Goal: Task Accomplishment & Management: Manage account settings

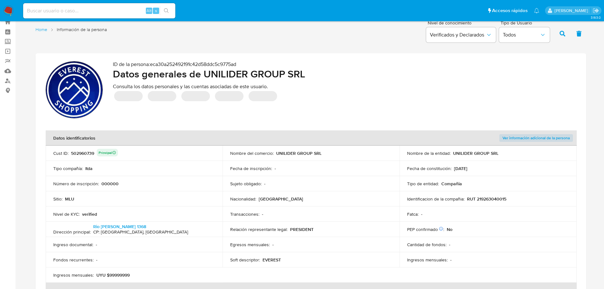
scroll to position [32, 0]
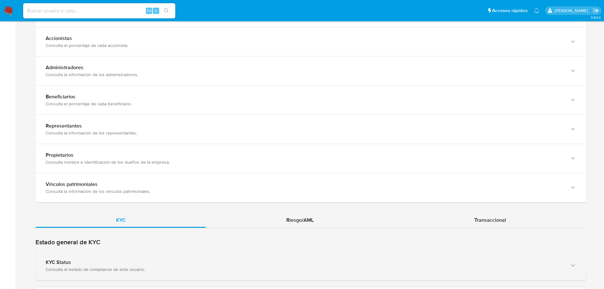
click at [144, 256] on div "KYC Status Consulta el estado de compliance de este usuario." at bounding box center [311, 265] width 551 height 29
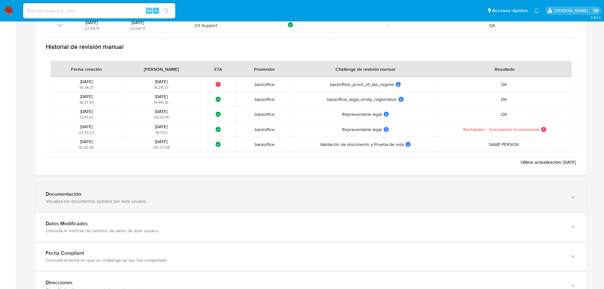
scroll to position [888, 0]
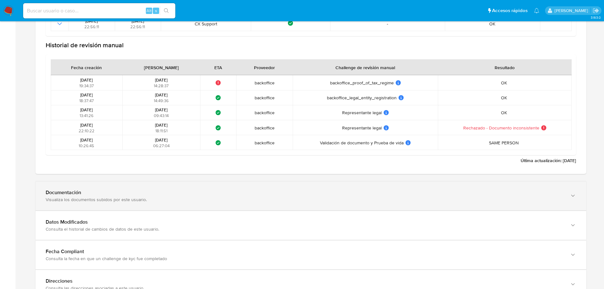
click at [152, 204] on div "Documentación Visualiza los documentos subidos por este usuario." at bounding box center [311, 195] width 551 height 29
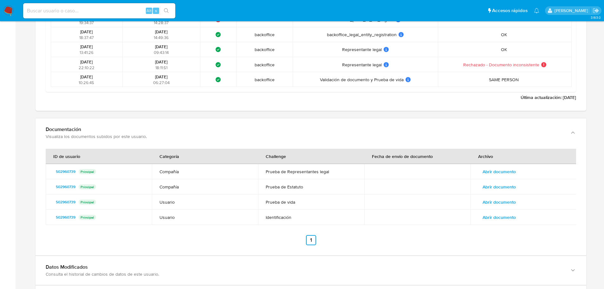
scroll to position [951, 0]
click at [489, 171] on span "Abrir documento" at bounding box center [499, 171] width 33 height 9
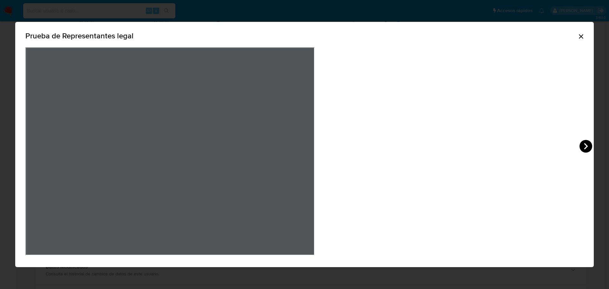
click at [579, 143] on icon "View Document Modal" at bounding box center [585, 146] width 13 height 13
click at [579, 147] on icon "View Document Modal" at bounding box center [585, 146] width 13 height 13
click at [40, 147] on icon "View Document Modal" at bounding box center [33, 146] width 13 height 13
click at [40, 148] on icon "View Document Modal" at bounding box center [33, 146] width 13 height 13
click at [512, 166] on div "Prueba de Representantes legal" at bounding box center [304, 144] width 609 height 289
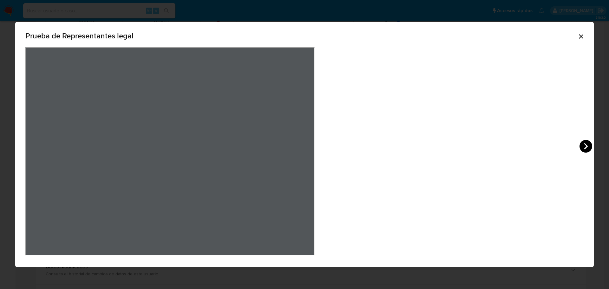
click at [579, 148] on icon "View Document Modal" at bounding box center [585, 146] width 13 height 13
click at [579, 143] on icon "View Document Modal" at bounding box center [585, 146] width 13 height 13
click at [577, 37] on icon "Cerrar" at bounding box center [581, 37] width 8 height 8
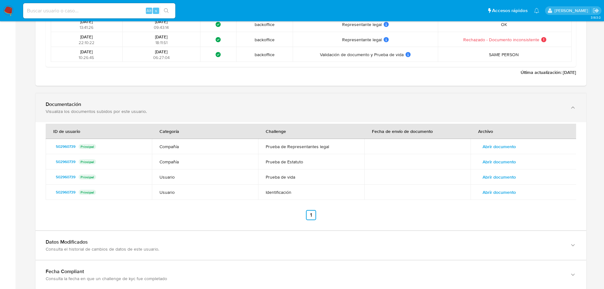
scroll to position [949, 0]
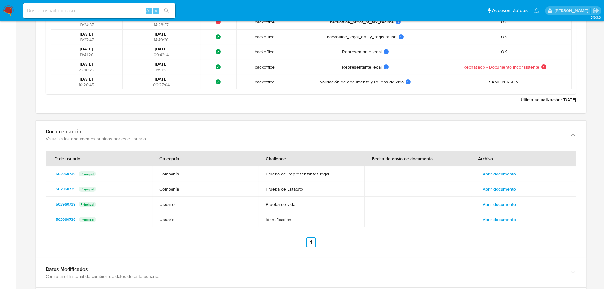
click at [506, 208] on span "Abrir documento" at bounding box center [499, 204] width 33 height 9
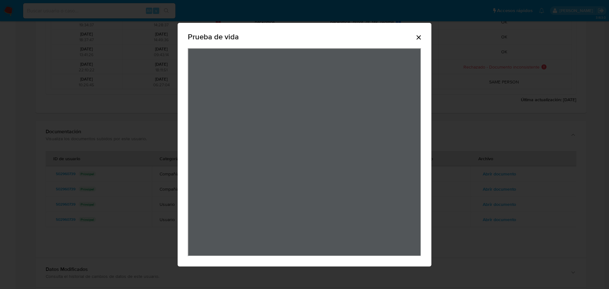
click at [419, 32] on div "Prueba de vida" at bounding box center [304, 38] width 233 height 20
click at [418, 39] on icon "Cerrar" at bounding box center [419, 38] width 8 height 8
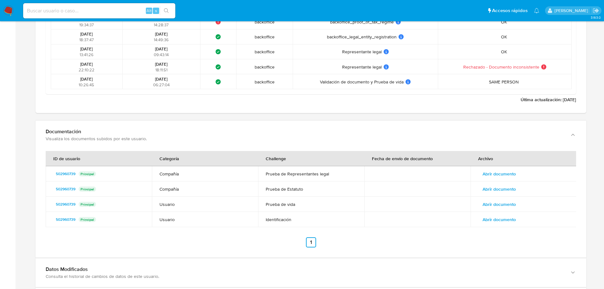
click at [511, 206] on span "Abrir documento" at bounding box center [499, 204] width 33 height 9
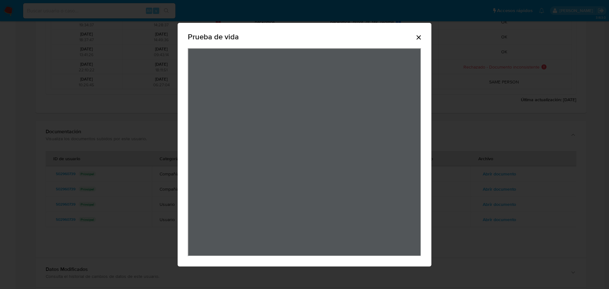
click at [419, 38] on icon "Cerrar" at bounding box center [419, 38] width 8 height 8
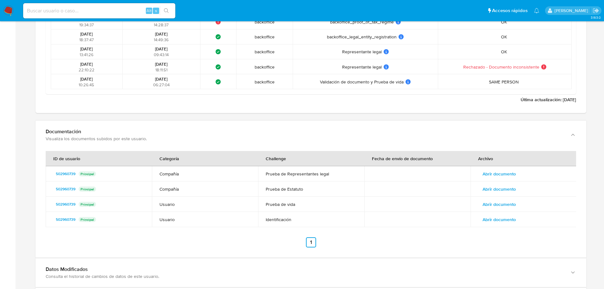
click at [511, 221] on span "Abrir documento" at bounding box center [499, 219] width 33 height 9
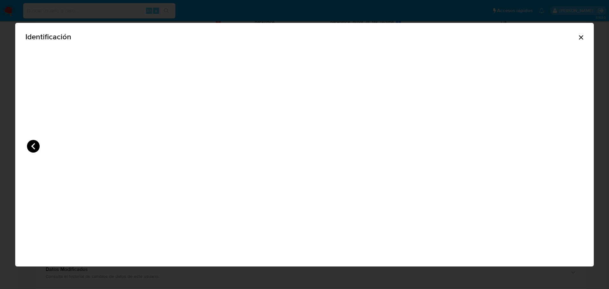
click at [34, 144] on icon "View Document Modal" at bounding box center [33, 146] width 4 height 6
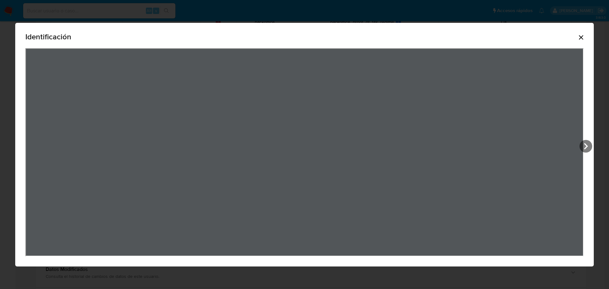
click at [583, 40] on icon "Cerrar" at bounding box center [581, 38] width 8 height 8
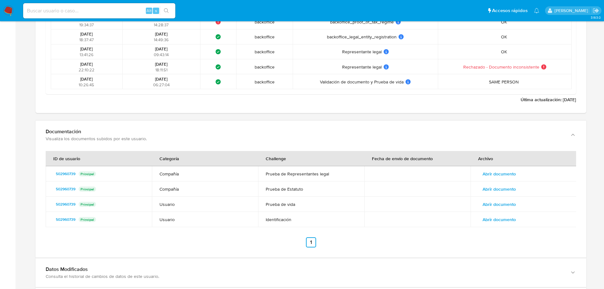
click at [509, 188] on span "Abrir documento" at bounding box center [499, 189] width 33 height 9
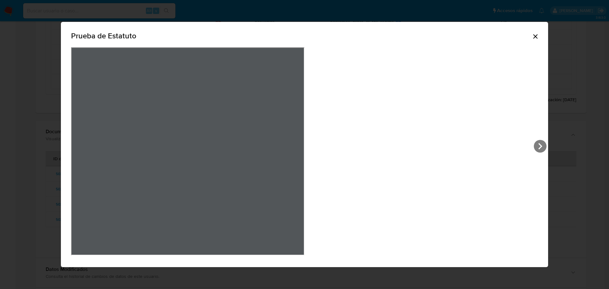
click at [534, 141] on icon "View Document Modal" at bounding box center [540, 146] width 13 height 13
click at [408, 32] on div "Prueba de Estatuto" at bounding box center [304, 37] width 467 height 20
click at [531, 36] on icon "Cerrar" at bounding box center [535, 37] width 8 height 8
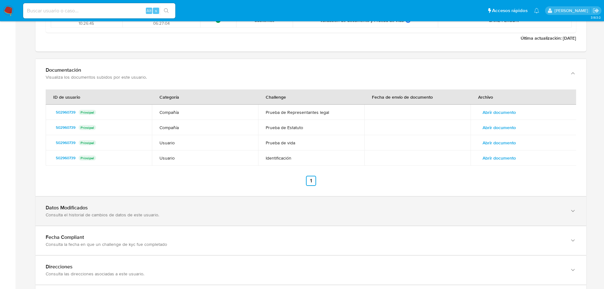
scroll to position [1015, 0]
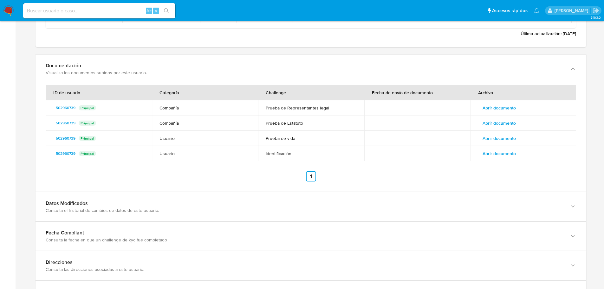
click at [515, 109] on span "Abrir documento" at bounding box center [499, 107] width 33 height 9
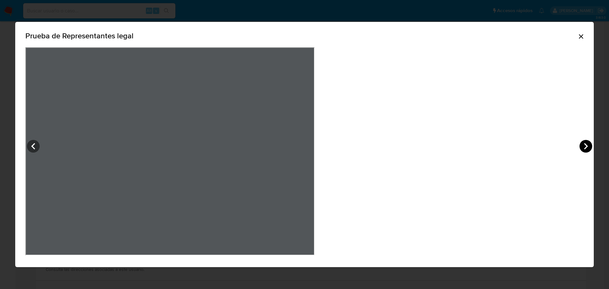
click at [579, 143] on icon "View Document Modal" at bounding box center [585, 146] width 13 height 13
click at [81, 120] on div "Prueba de Representantes legal" at bounding box center [304, 144] width 609 height 289
drag, startPoint x: 449, startPoint y: 36, endPoint x: 445, endPoint y: 35, distance: 3.6
click at [577, 36] on icon "Cerrar" at bounding box center [581, 37] width 8 height 8
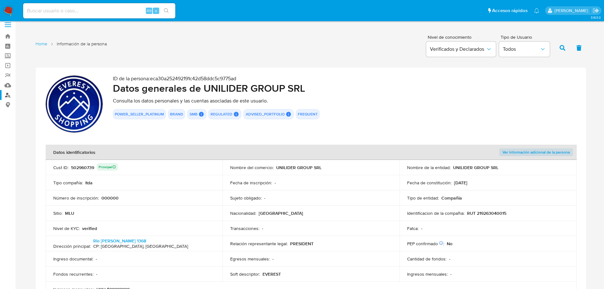
scroll to position [0, 0]
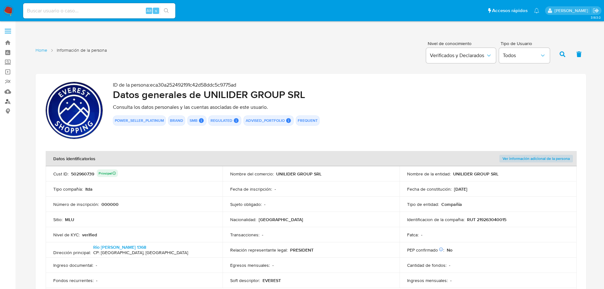
click at [8, 100] on link "Buscador de personas" at bounding box center [37, 101] width 75 height 10
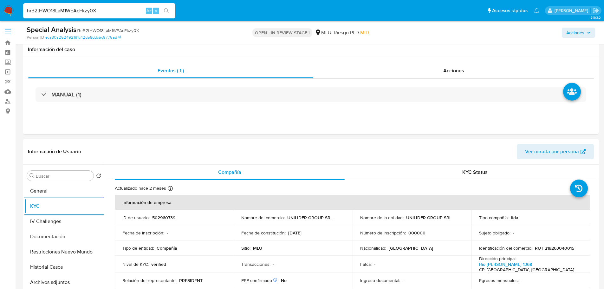
select select "10"
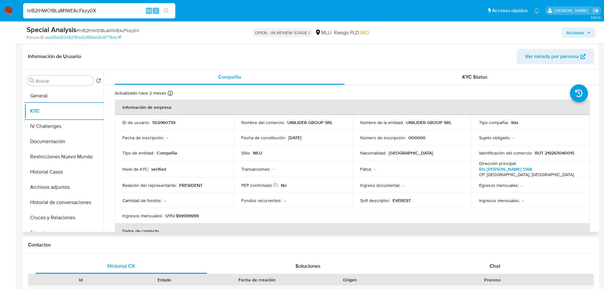
click at [553, 153] on p "RUT 219263040015" at bounding box center [554, 153] width 39 height 6
copy p "219263040015"
click at [60, 214] on button "Cruces y Relaciones" at bounding box center [61, 217] width 74 height 15
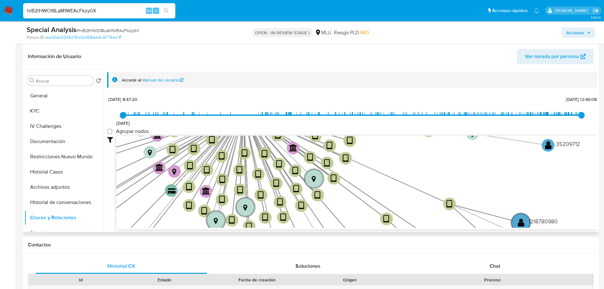
click at [277, 58] on header "Información de Usuario Ver mirada por persona" at bounding box center [311, 56] width 566 height 15
click at [241, 50] on header "Información de Usuario Ver mirada por persona" at bounding box center [311, 56] width 566 height 15
click at [48, 112] on button "KYC" at bounding box center [61, 110] width 74 height 15
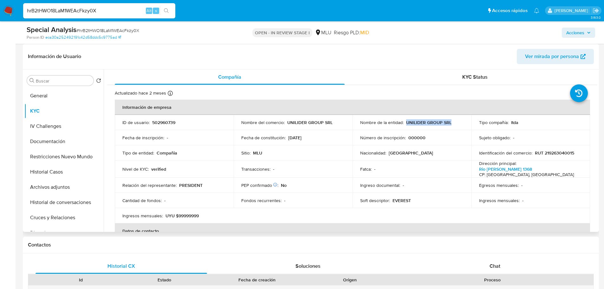
drag, startPoint x: 406, startPoint y: 123, endPoint x: 455, endPoint y: 123, distance: 49.2
click at [455, 123] on div "Nombre de la entidad : UNILIDER GROUP SRL" at bounding box center [412, 123] width 104 height 6
copy p "UNILIDER GROUP SRL"
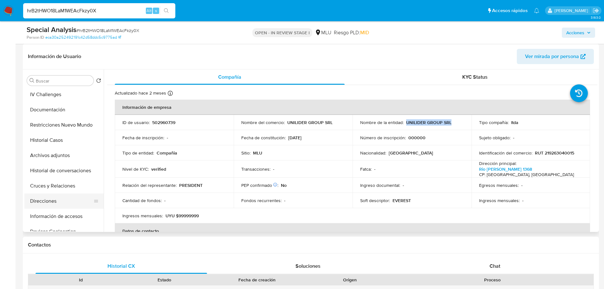
scroll to position [63, 0]
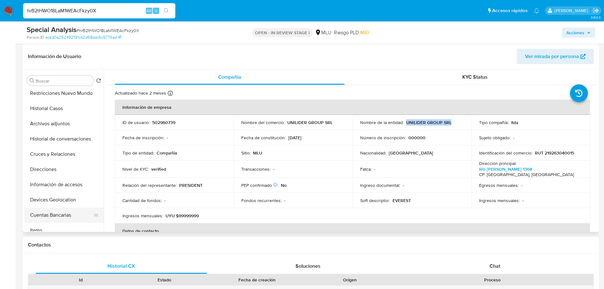
click at [71, 214] on button "Cuentas Bancarias" at bounding box center [61, 214] width 74 height 15
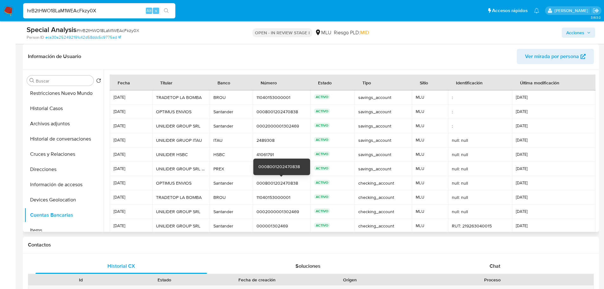
click at [269, 185] on div "0008001202470838" at bounding box center [282, 183] width 50 height 6
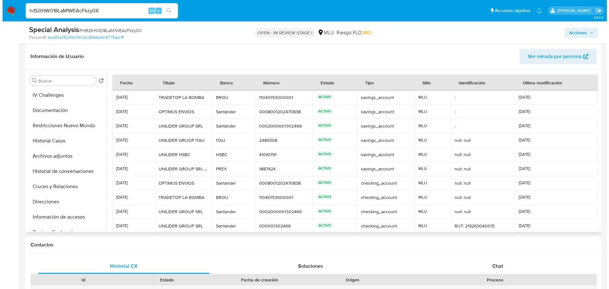
scroll to position [0, 0]
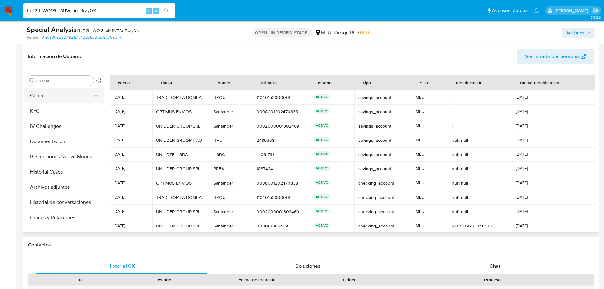
click at [51, 99] on button "General" at bounding box center [61, 95] width 74 height 15
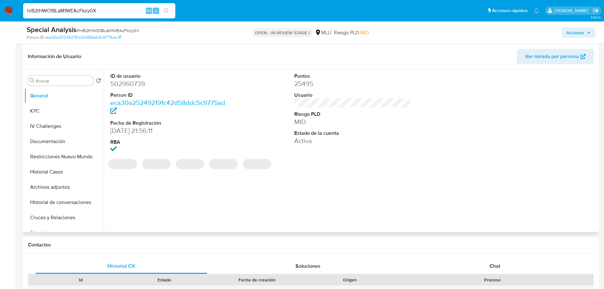
click at [128, 85] on dd "502960739" at bounding box center [168, 83] width 116 height 9
copy dd "502960739"
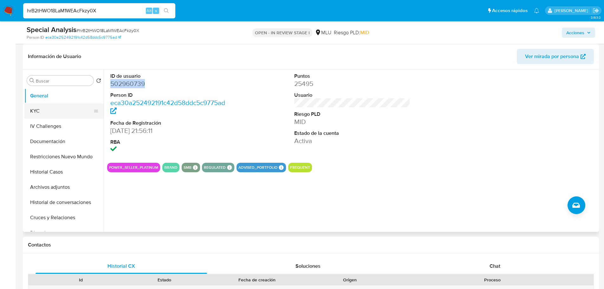
click at [52, 109] on button "KYC" at bounding box center [61, 110] width 74 height 15
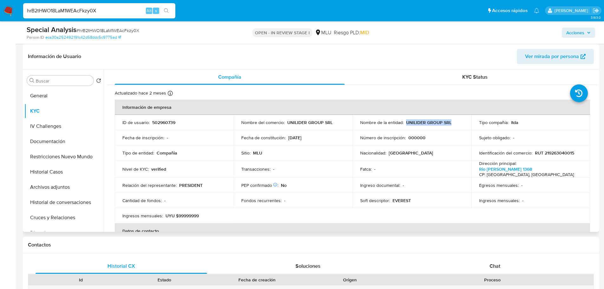
drag, startPoint x: 405, startPoint y: 123, endPoint x: 450, endPoint y: 122, distance: 45.0
click at [450, 122] on div "Nombre de la entidad : UNILIDER GROUP SRL" at bounding box center [412, 123] width 104 height 6
copy p "UNILIDER GROUP SRL"
click at [54, 191] on button "Archivos adjuntos" at bounding box center [61, 186] width 74 height 15
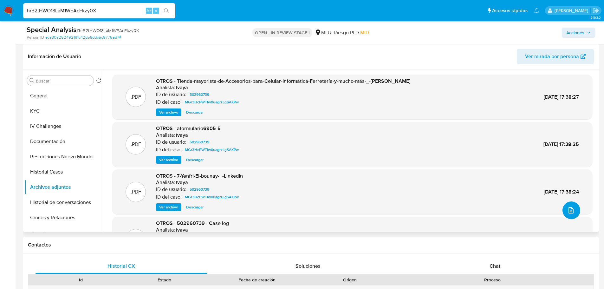
click at [572, 212] on icon "upload-file" at bounding box center [571, 210] width 8 height 8
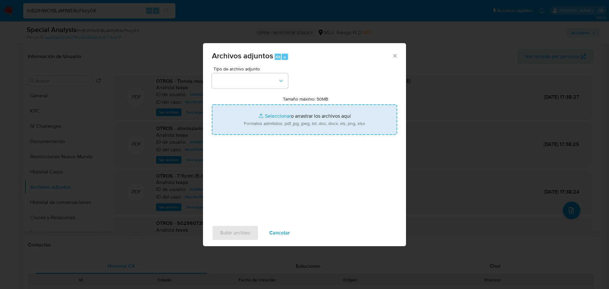
click at [355, 127] on input "Tamaño máximo: 50MB Seleccionar archivos" at bounding box center [304, 119] width 185 height 30
type input "C:\fakepath\Case Log 502960739 - 09_10_2025.pdf"
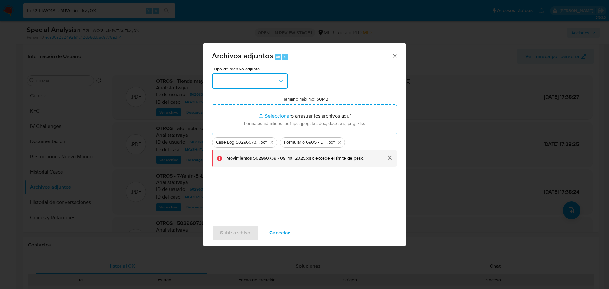
click at [258, 78] on button "button" at bounding box center [250, 80] width 76 height 15
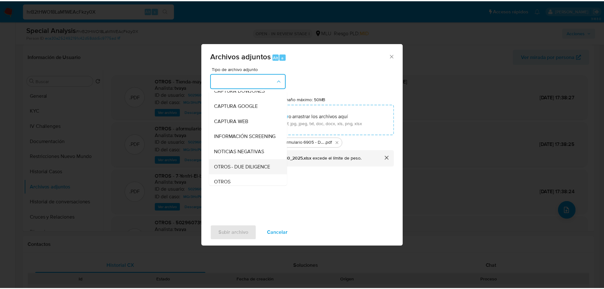
scroll to position [32, 0]
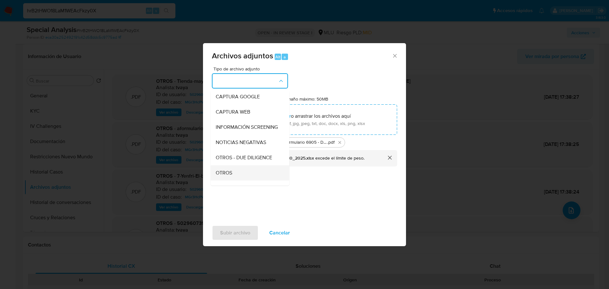
click at [248, 179] on div "OTROS" at bounding box center [248, 172] width 65 height 15
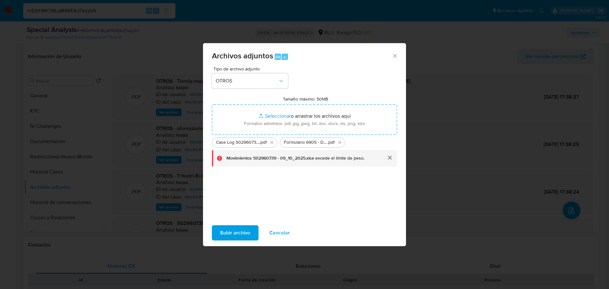
click at [238, 229] on span "Subir archivo" at bounding box center [235, 233] width 30 height 14
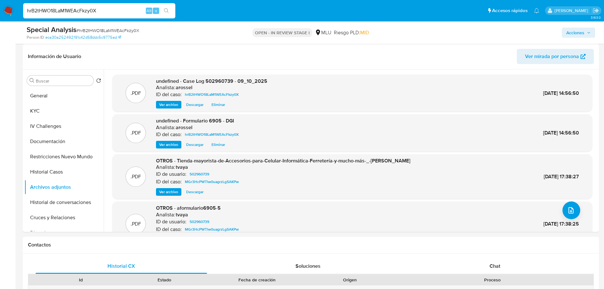
drag, startPoint x: 578, startPoint y: 32, endPoint x: 564, endPoint y: 34, distance: 14.4
click at [578, 32] on span "Acciones" at bounding box center [575, 33] width 18 height 10
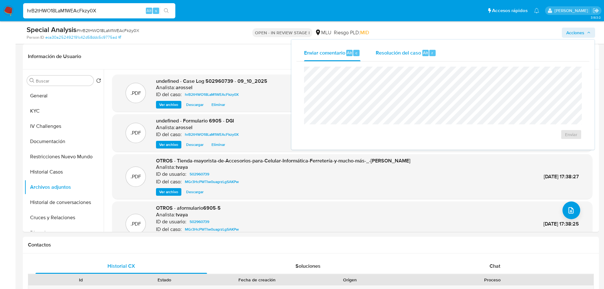
click at [406, 50] on span "Resolución del caso" at bounding box center [398, 52] width 45 height 7
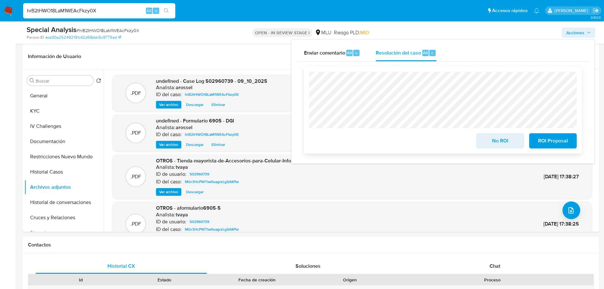
click at [494, 147] on span "No ROI" at bounding box center [500, 141] width 31 height 14
click at [494, 145] on span "No ROI" at bounding box center [500, 141] width 31 height 14
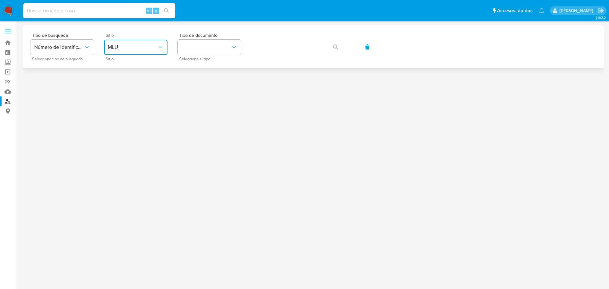
click at [128, 45] on span "MLU" at bounding box center [132, 47] width 49 height 6
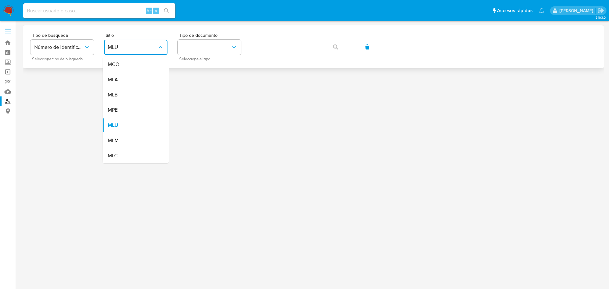
click at [245, 50] on div "Tipo de busqueda Número de identificación Seleccione tipo de búsqueda Sitio MLU…" at bounding box center [313, 47] width 566 height 28
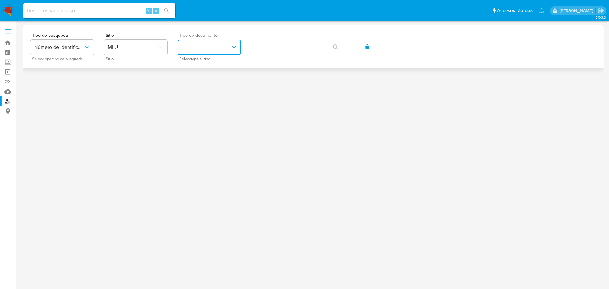
click at [229, 49] on button "identificationType" at bounding box center [209, 47] width 63 height 15
click at [221, 84] on div "RUT RUT" at bounding box center [207, 89] width 52 height 22
click at [334, 46] on icon "button" at bounding box center [335, 46] width 5 height 5
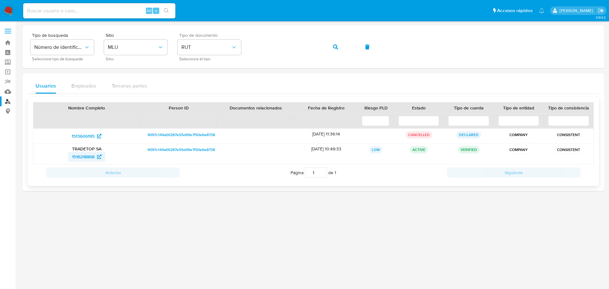
click at [93, 159] on span "1516218868" at bounding box center [83, 157] width 23 height 10
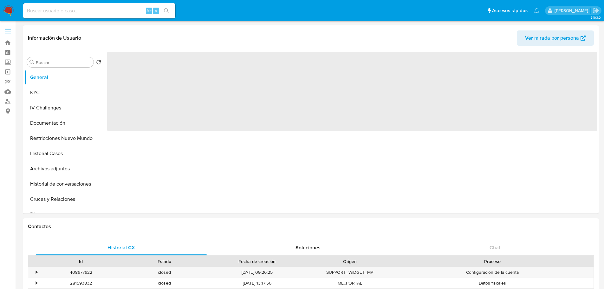
select select "10"
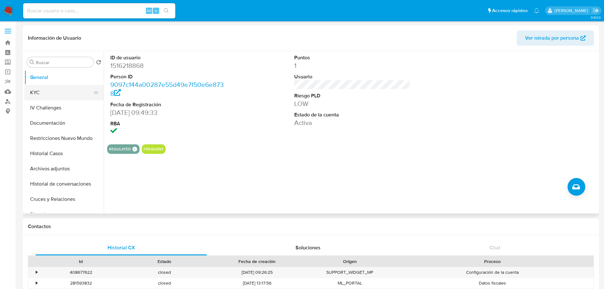
click at [51, 87] on button "KYC" at bounding box center [61, 92] width 74 height 15
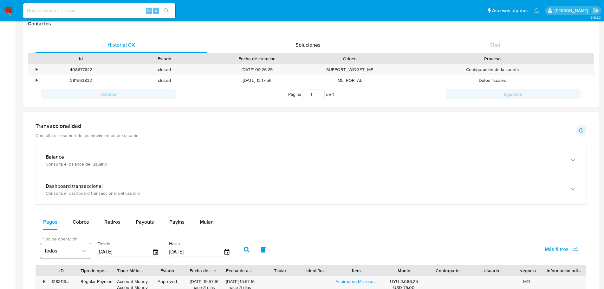
scroll to position [285, 0]
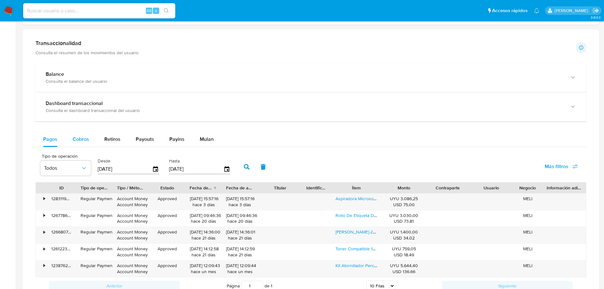
click at [84, 141] on span "Cobros" at bounding box center [81, 138] width 16 height 7
select select "10"
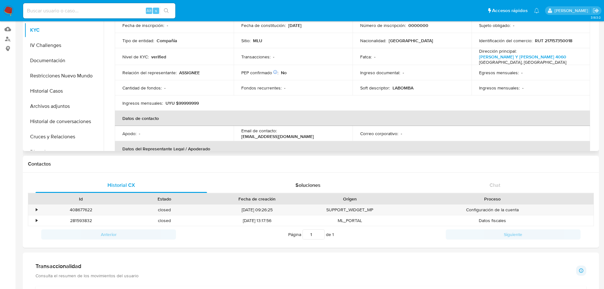
scroll to position [0, 0]
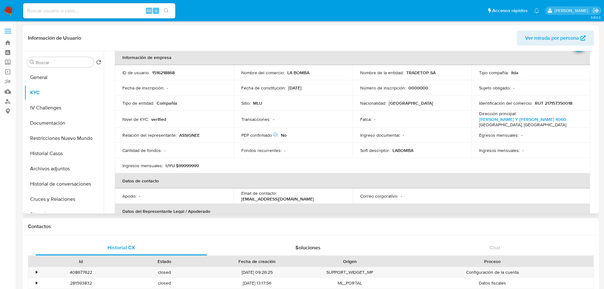
click at [162, 74] on p "1516218868" at bounding box center [163, 73] width 23 height 6
copy p "1516218868"
click at [106, 10] on input at bounding box center [99, 11] width 152 height 8
paste input "1926530344"
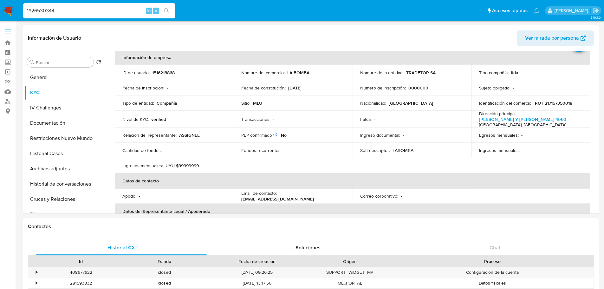
type input "1926530344"
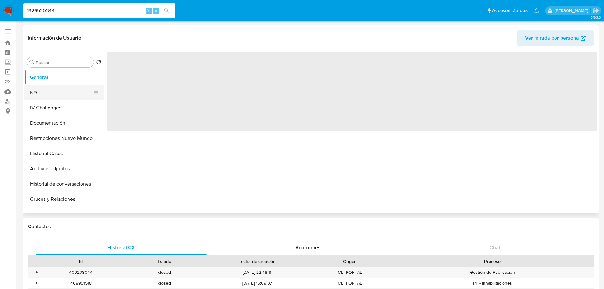
select select "10"
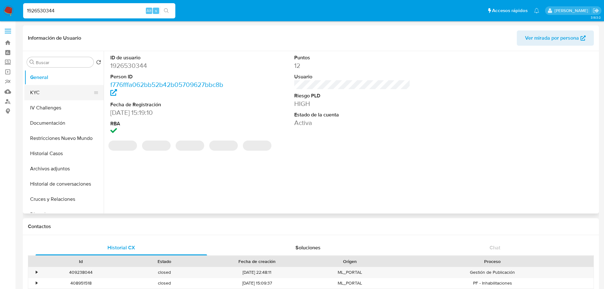
click at [50, 94] on button "KYC" at bounding box center [61, 92] width 74 height 15
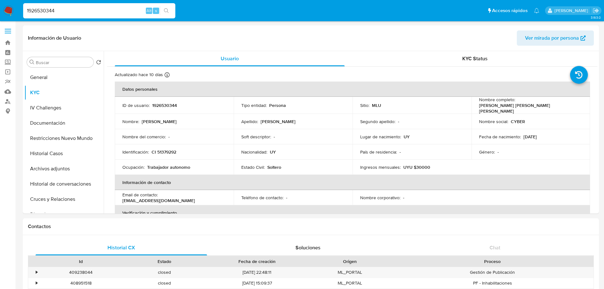
click at [96, 10] on input "1926530344" at bounding box center [99, 11] width 152 height 8
paste input "5139519"
type input "51395194"
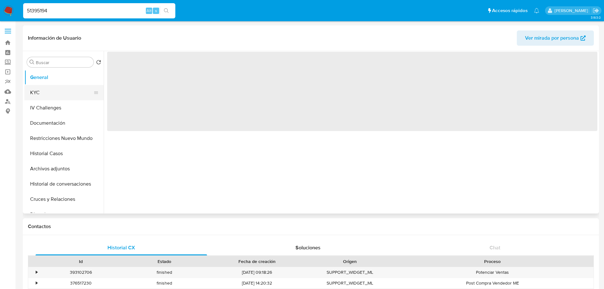
select select "10"
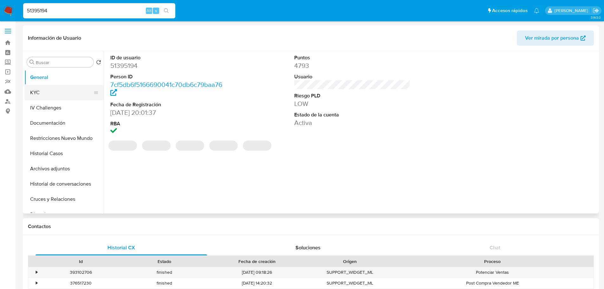
click at [41, 91] on button "KYC" at bounding box center [61, 92] width 74 height 15
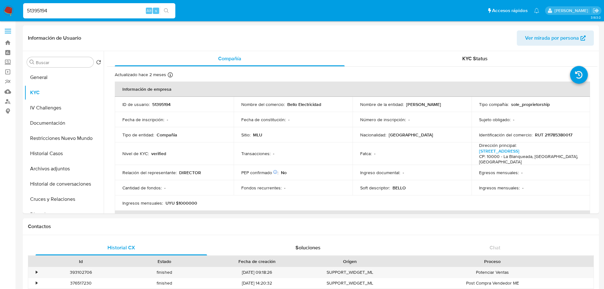
click at [88, 13] on input "51395194" at bounding box center [99, 11] width 152 height 8
paste input "380996532"
type input "380996532"
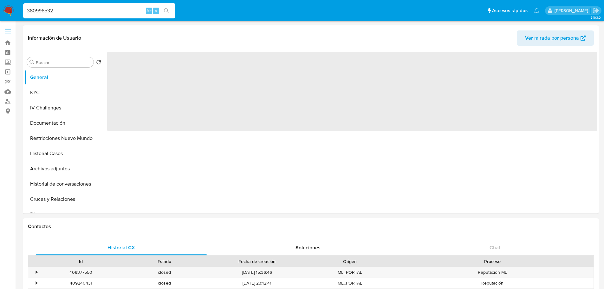
select select "10"
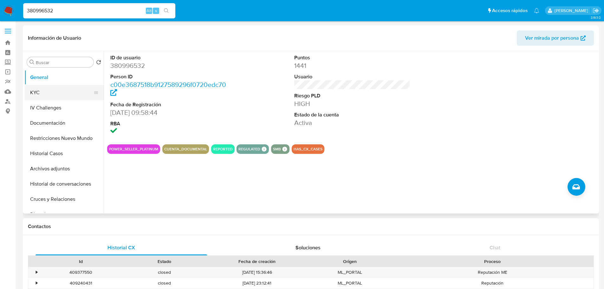
click at [39, 89] on button "KYC" at bounding box center [61, 92] width 74 height 15
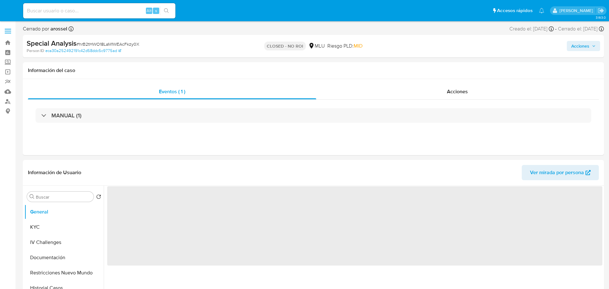
select select "10"
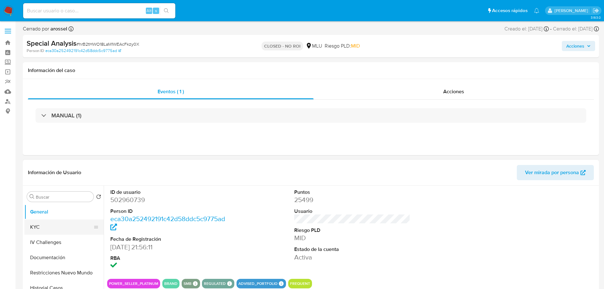
click at [53, 228] on button "KYC" at bounding box center [61, 226] width 74 height 15
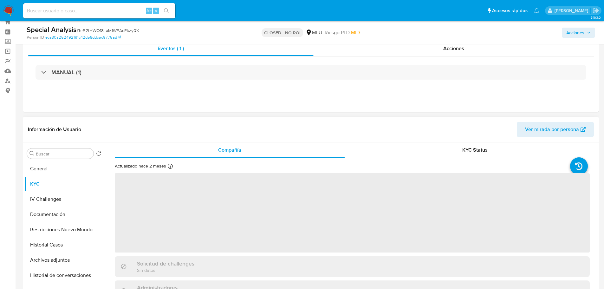
scroll to position [32, 0]
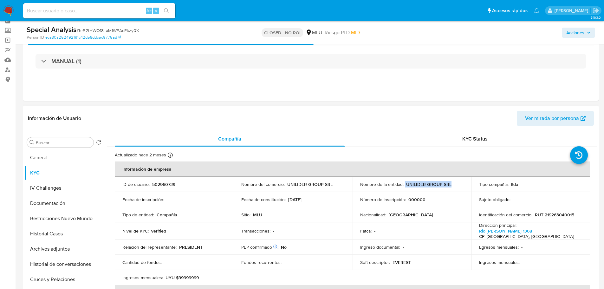
drag, startPoint x: 404, startPoint y: 184, endPoint x: 458, endPoint y: 182, distance: 54.6
click at [458, 182] on div "Nombre de la entidad : UNILIDER GROUP SRL" at bounding box center [412, 184] width 104 height 6
copy div "UNILIDER GROUP SRL"
click at [76, 13] on input at bounding box center [99, 11] width 152 height 8
paste input "hCktmMApcz4sp5ImTcIUhkyi"
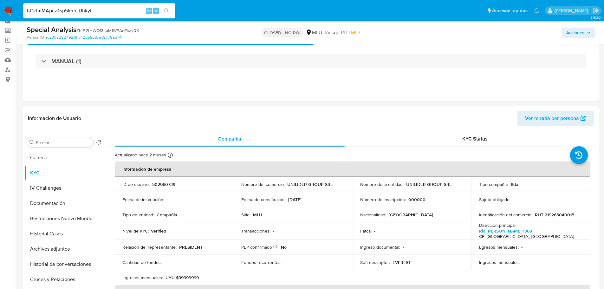
type input "hCktmMApcz4sp5ImTcIUhkyi"
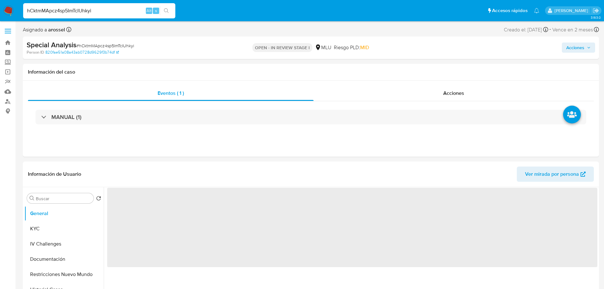
select select "10"
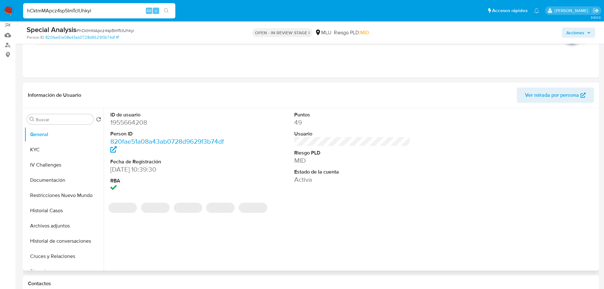
scroll to position [63, 0]
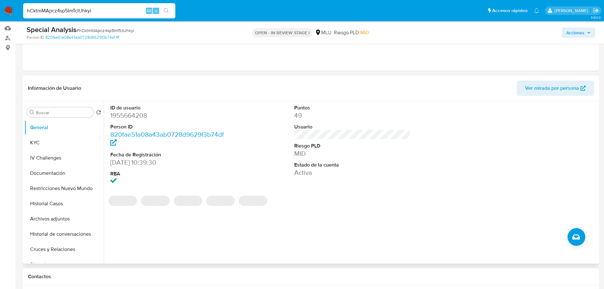
click at [539, 88] on span "Ver mirada por persona" at bounding box center [552, 88] width 54 height 15
click at [51, 144] on button "KYC" at bounding box center [61, 142] width 74 height 15
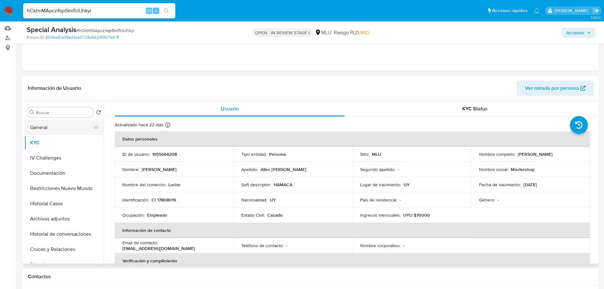
click at [66, 129] on button "General" at bounding box center [61, 127] width 74 height 15
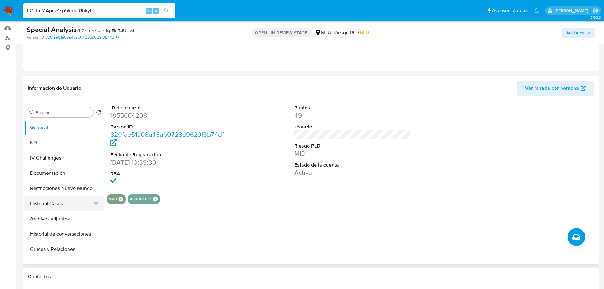
click at [76, 205] on button "Historial Casos" at bounding box center [61, 203] width 74 height 15
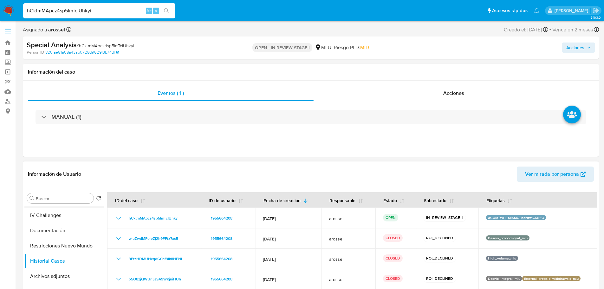
scroll to position [0, 0]
click at [55, 217] on button "General" at bounding box center [61, 213] width 74 height 15
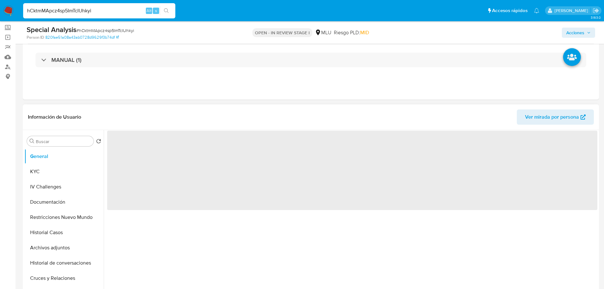
scroll to position [95, 0]
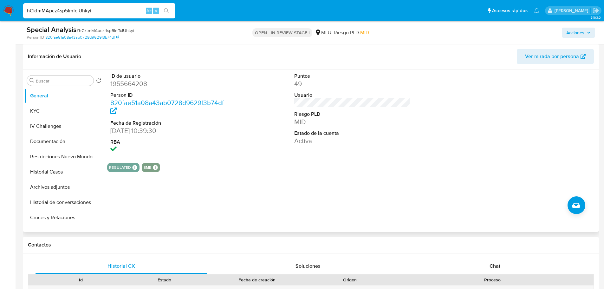
click at [141, 86] on dd "1955664208" at bounding box center [168, 83] width 116 height 9
click at [370, 127] on dl "Puntos 49 Usuario Riesgo PLD MID Estado de la cuenta Activa" at bounding box center [352, 109] width 116 height 73
click at [570, 60] on span "Ver mirada por persona" at bounding box center [552, 56] width 54 height 15
click at [75, 176] on button "Historial Casos" at bounding box center [61, 171] width 74 height 15
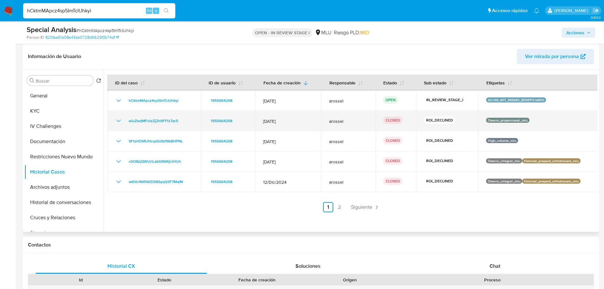
click at [115, 122] on icon "Mostrar/Ocultar" at bounding box center [119, 121] width 8 height 8
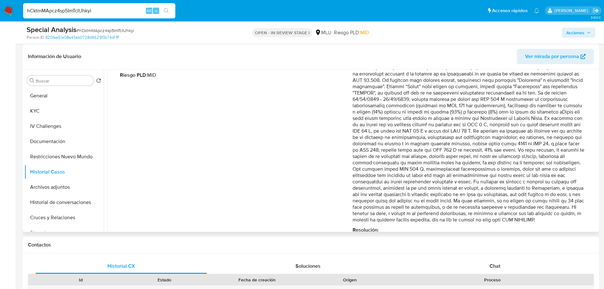
drag, startPoint x: 412, startPoint y: 200, endPoint x: 466, endPoint y: 200, distance: 53.9
click at [466, 200] on p "Comentario :" at bounding box center [469, 137] width 233 height 171
drag, startPoint x: 401, startPoint y: 204, endPoint x: 387, endPoint y: 209, distance: 15.8
click at [402, 204] on p "Comentario :" at bounding box center [469, 137] width 233 height 171
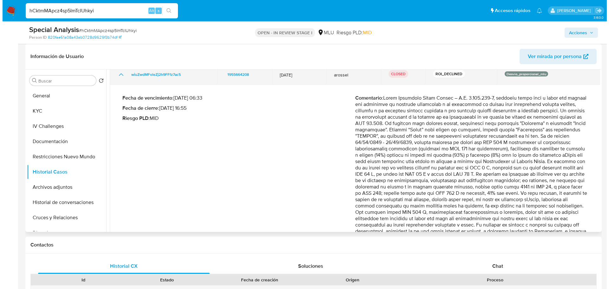
scroll to position [0, 0]
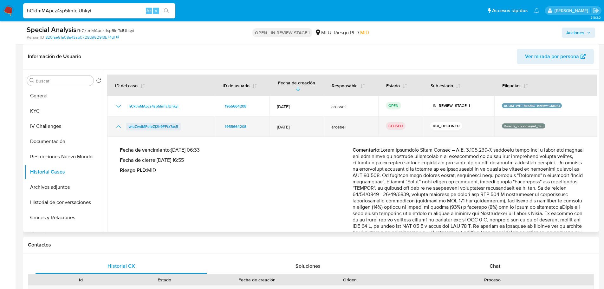
drag, startPoint x: 186, startPoint y: 127, endPoint x: 129, endPoint y: 123, distance: 57.9
click at [129, 123] on div "wiuZwdMFoleZj2h9FFfz7ac5" at bounding box center [161, 127] width 92 height 8
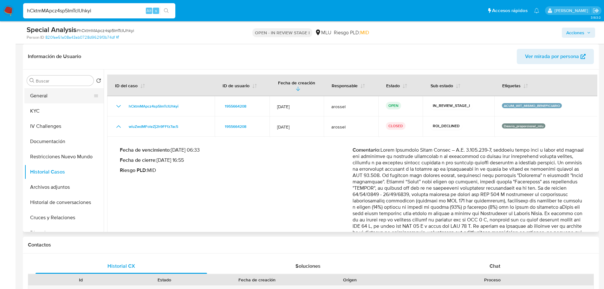
click at [47, 95] on button "General" at bounding box center [61, 95] width 74 height 15
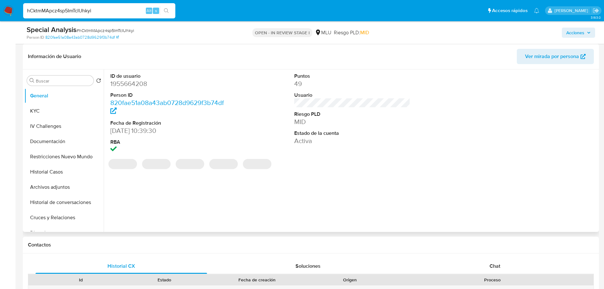
click at [124, 85] on dd "1955664208" at bounding box center [168, 83] width 116 height 9
copy dd "1955664208"
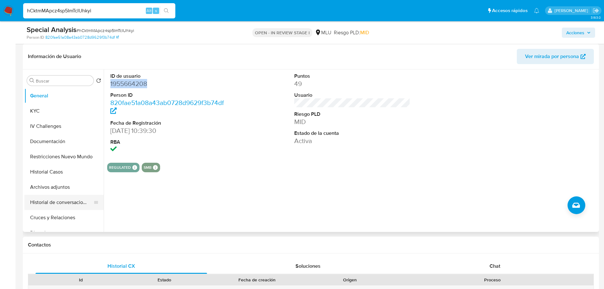
click at [71, 206] on button "Historial de conversaciones" at bounding box center [61, 202] width 74 height 15
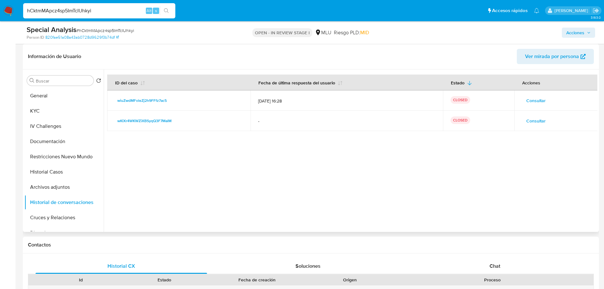
click at [534, 122] on span "Consultar" at bounding box center [535, 120] width 19 height 9
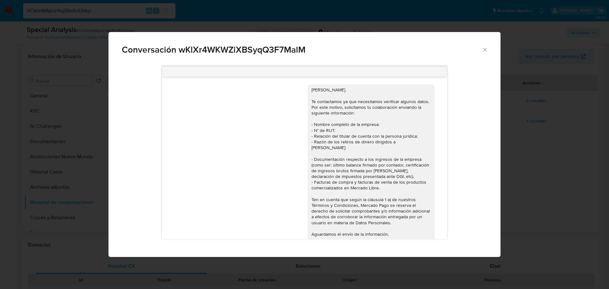
scroll to position [101, 0]
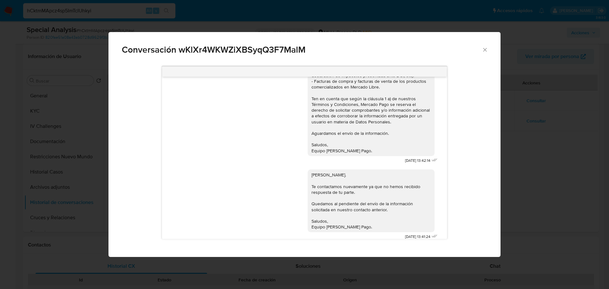
click at [530, 143] on div "Conversación wKlXr4WKWZiXBSyqQ3F7MalM Hola, [PERSON_NAME]. Te contactamos ya qu…" at bounding box center [304, 144] width 609 height 289
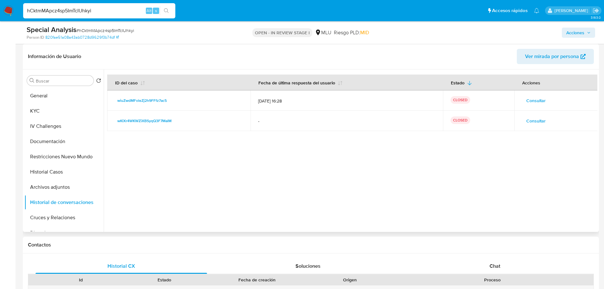
click at [541, 100] on span "Consultar" at bounding box center [535, 100] width 19 height 9
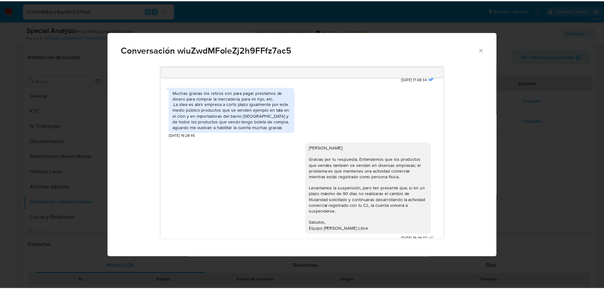
scroll to position [322, 0]
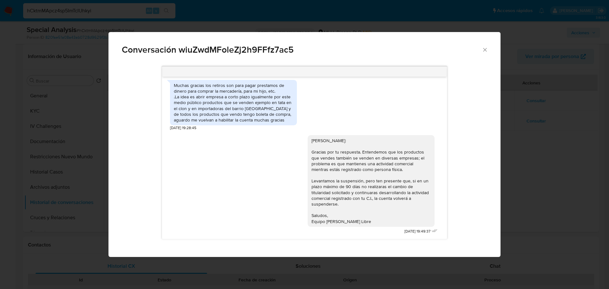
click at [550, 153] on div "Conversación wiuZwdMFoleZj2h9FFfz7ac5 Adjunto algunas de las facturas de compra…" at bounding box center [304, 144] width 609 height 289
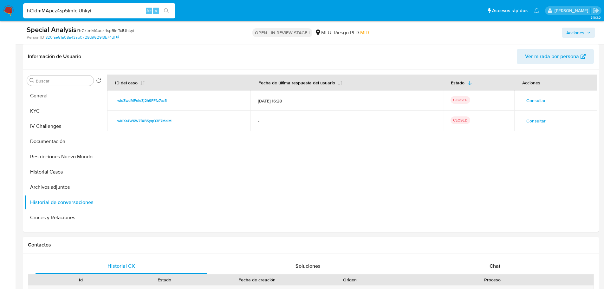
click at [97, 29] on span "# hCktmMApcz4sp5ImTcIUhkyi" at bounding box center [105, 30] width 58 height 6
copy span "hCktmMApcz4sp5ImTcIUhkyi"
click at [52, 97] on button "General" at bounding box center [61, 95] width 74 height 15
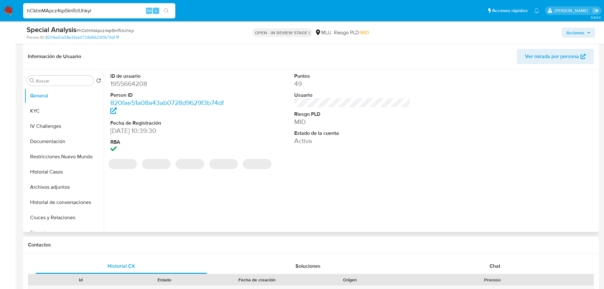
click at [134, 83] on dd "1955664208" at bounding box center [168, 83] width 116 height 9
click at [134, 84] on dd "1955664208" at bounding box center [168, 83] width 116 height 9
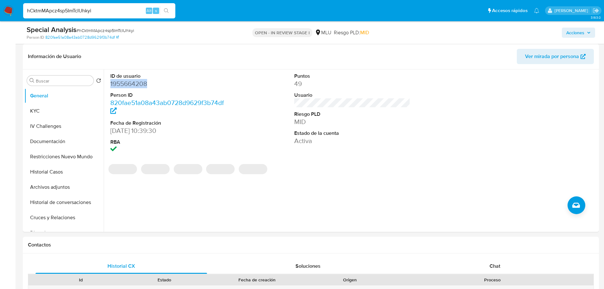
copy dd "1955664208"
click at [49, 112] on button "KYC" at bounding box center [61, 110] width 74 height 15
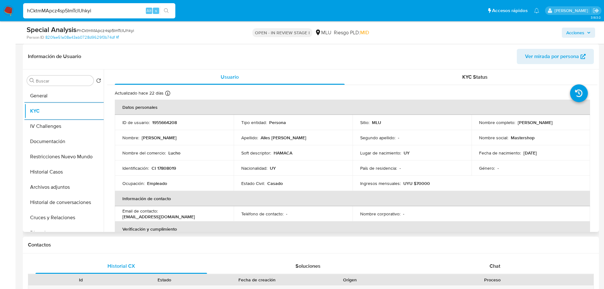
click at [169, 117] on td "ID de usuario : 1955664208" at bounding box center [174, 122] width 119 height 15
click at [170, 121] on p "1955664208" at bounding box center [164, 123] width 25 height 6
click at [170, 122] on p "1955664208" at bounding box center [164, 123] width 25 height 6
copy p "1955664208"
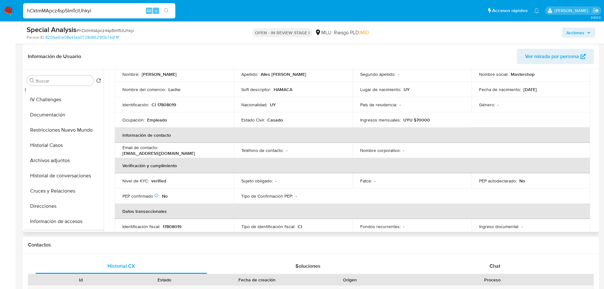
scroll to position [63, 0]
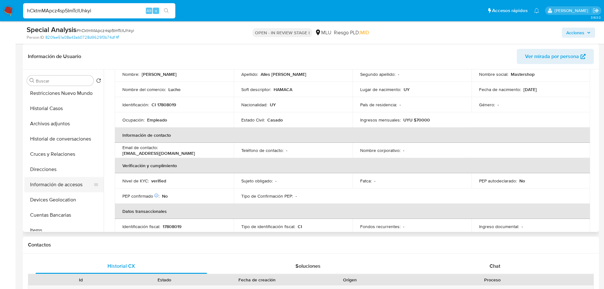
drag, startPoint x: 60, startPoint y: 169, endPoint x: 61, endPoint y: 182, distance: 13.1
click at [60, 169] on button "Direcciones" at bounding box center [63, 169] width 79 height 15
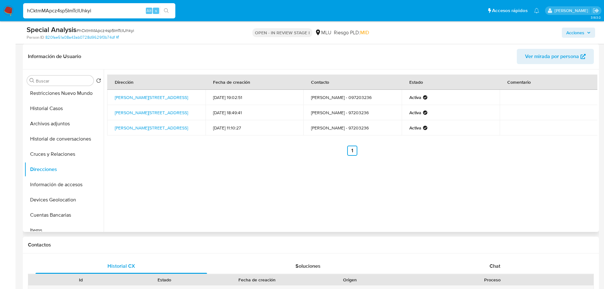
click at [381, 114] on td "Mario Gualberto Alles Jorcin - 97203236" at bounding box center [352, 112] width 98 height 15
copy td "97203236"
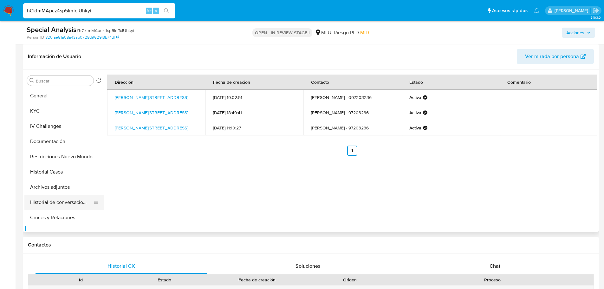
click at [77, 195] on button "Historial de conversaciones" at bounding box center [61, 202] width 74 height 15
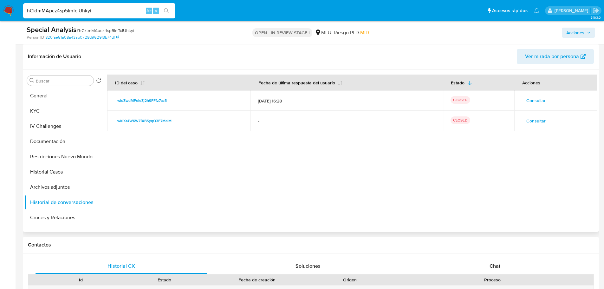
click at [531, 103] on span "Consultar" at bounding box center [535, 100] width 19 height 9
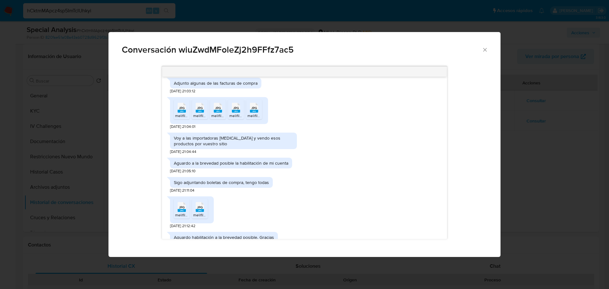
scroll to position [5, 0]
click at [242, 50] on span "Conversación wiuZwdMFoleZj2h9FFfz7ac5" at bounding box center [302, 49] width 360 height 9
copy span "wiuZwdMFoleZj2h9FFfz7ac5"
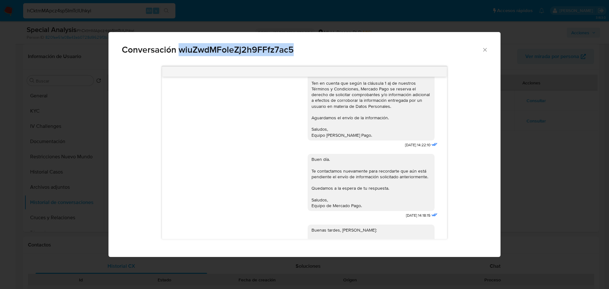
scroll to position [127, 0]
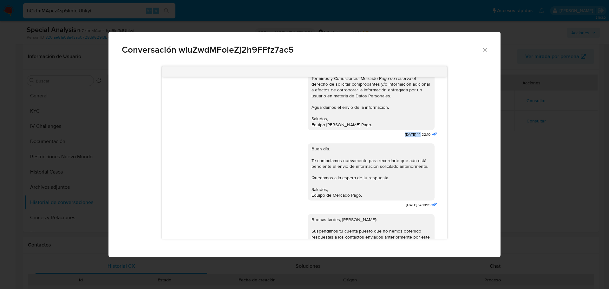
drag, startPoint x: 390, startPoint y: 134, endPoint x: 410, endPoint y: 134, distance: 19.7
click at [410, 134] on div "Hola, Mario. Te contactamos ya que necesitamos verificar algunos datos. Por est…" at bounding box center [373, 46] width 131 height 186
copy span "24/07/202"
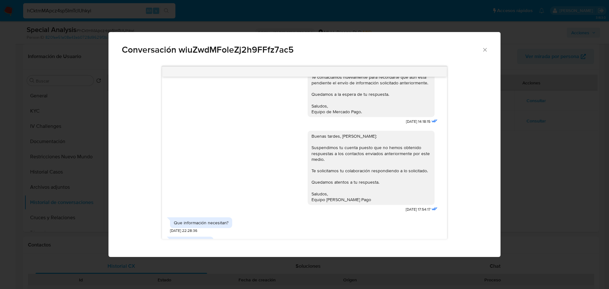
scroll to position [211, 0]
click at [346, 160] on div "Buenas tardes, Mario: Suspendimos tu cuenta puesto que no hemos obtenido respue…" at bounding box center [370, 167] width 119 height 69
drag, startPoint x: 391, startPoint y: 210, endPoint x: 411, endPoint y: 210, distance: 20.0
click at [411, 210] on span "04/08/2025 17:54:17" at bounding box center [418, 208] width 25 height 5
copy span "04/08/2025"
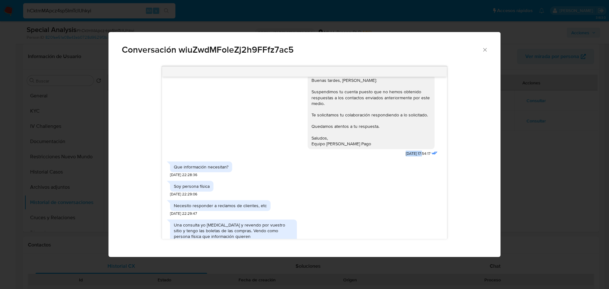
scroll to position [306, 0]
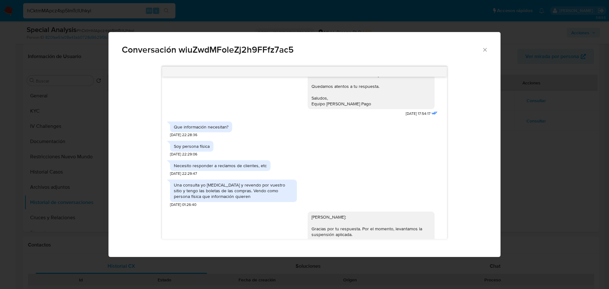
click at [248, 193] on div "Una consulta yo compro y revendo por vuestro sitio y tengo las boletas de las c…" at bounding box center [233, 190] width 119 height 17
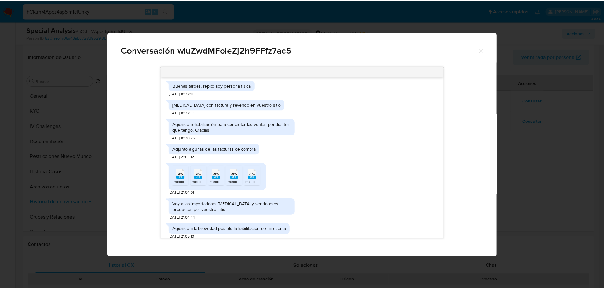
scroll to position [845, 0]
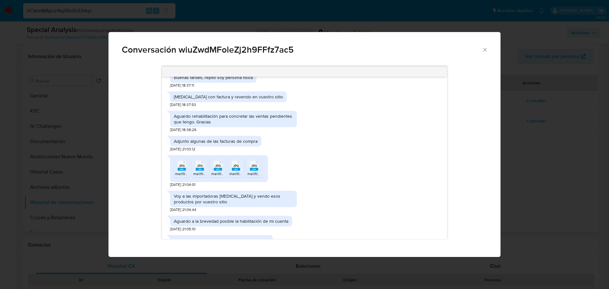
click at [481, 50] on span "Conversación wiuZwdMFoleZj2h9FFfz7ac5" at bounding box center [302, 49] width 360 height 9
click at [484, 50] on icon "Cerrar" at bounding box center [485, 50] width 6 height 6
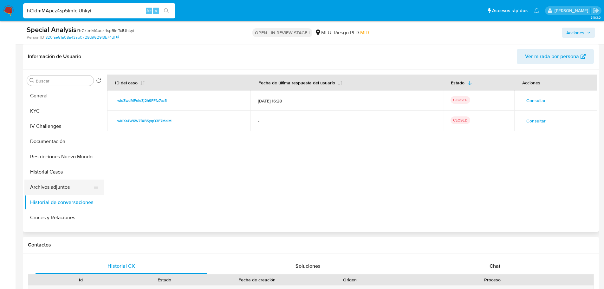
click at [68, 190] on button "Archivos adjuntos" at bounding box center [61, 186] width 74 height 15
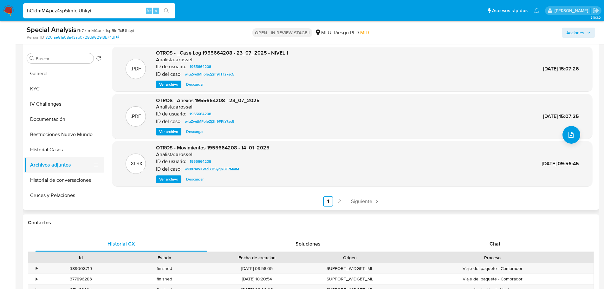
scroll to position [127, 0]
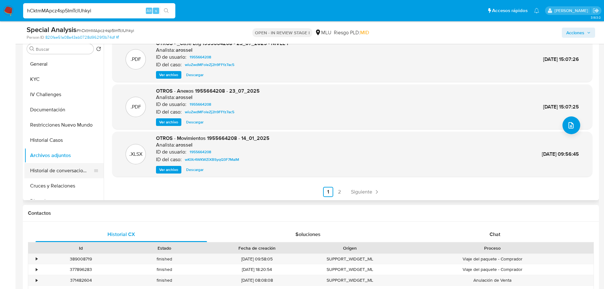
click at [66, 165] on button "Historial de conversaciones" at bounding box center [61, 170] width 74 height 15
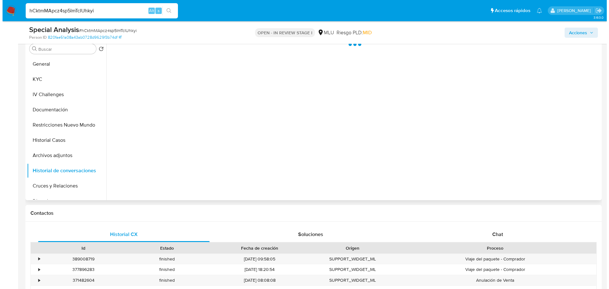
scroll to position [0, 0]
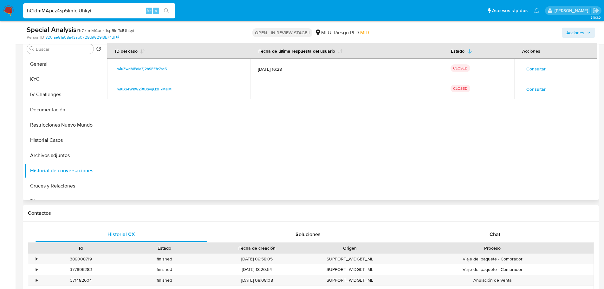
click at [540, 69] on span "Consultar" at bounding box center [535, 68] width 19 height 9
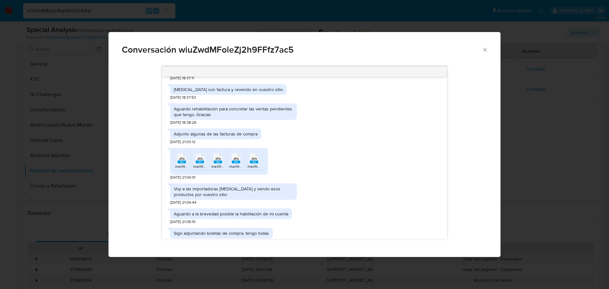
scroll to position [602, 0]
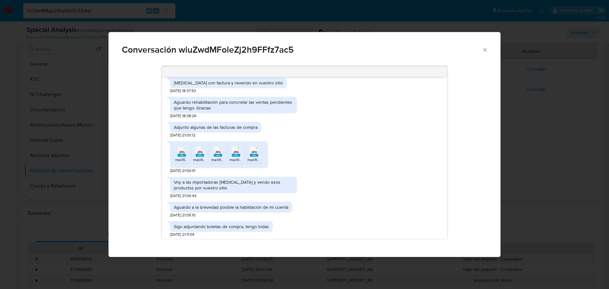
click at [182, 154] on span "JPG" at bounding box center [182, 152] width 6 height 4
click at [197, 154] on span "JPG" at bounding box center [200, 152] width 6 height 4
click at [217, 154] on span "JPG" at bounding box center [218, 152] width 6 height 4
click at [237, 157] on rect "Comunicación" at bounding box center [236, 155] width 8 height 3
click at [251, 157] on icon "JPG" at bounding box center [254, 151] width 8 height 11
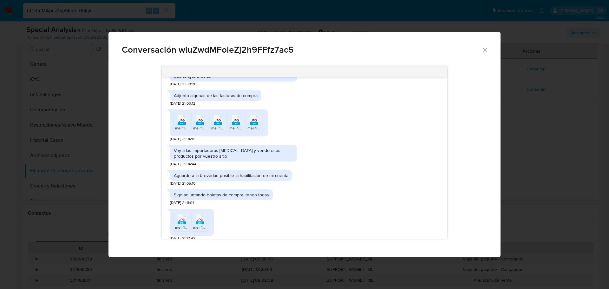
scroll to position [666, 0]
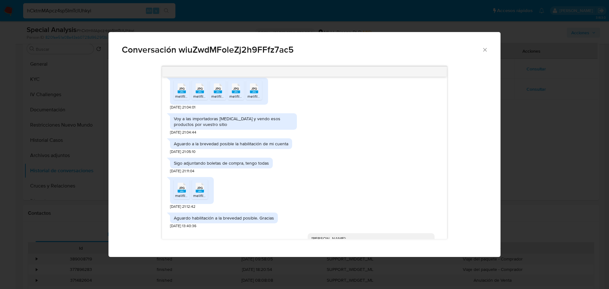
click at [177, 193] on div "JPG JPG" at bounding box center [181, 187] width 13 height 12
click at [201, 192] on rect "Comunicación" at bounding box center [200, 191] width 8 height 3
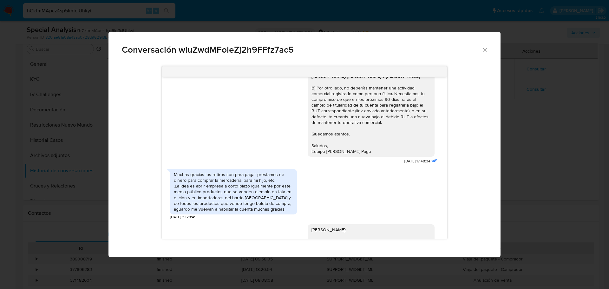
scroll to position [843, 0]
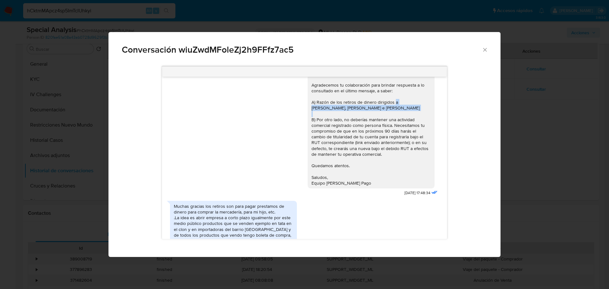
drag, startPoint x: 392, startPoint y: 108, endPoint x: 395, endPoint y: 117, distance: 9.2
click at [395, 117] on div "Hola, Mario: Gracias por la respuesta y las facturas de compra adjuntas. Agrade…" at bounding box center [370, 122] width 119 height 127
copy div "Flavio Alles, Betiana Queirolo e Isabel Brascon"
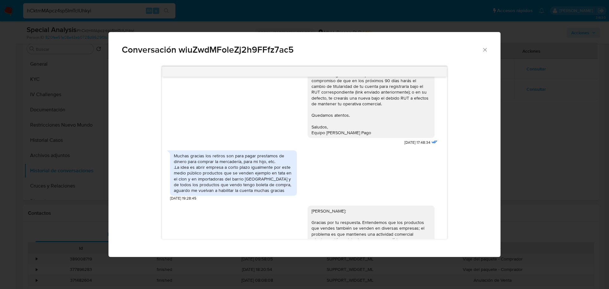
scroll to position [906, 0]
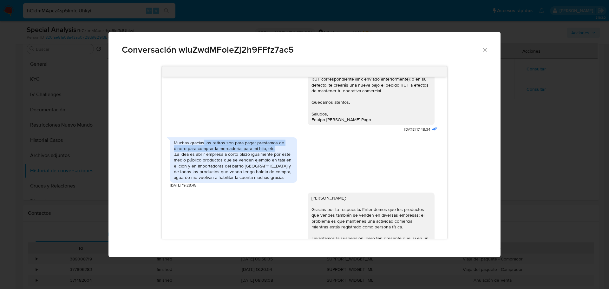
drag, startPoint x: 205, startPoint y: 149, endPoint x: 277, endPoint y: 153, distance: 72.4
click at [277, 153] on div "Muchas gracias los retiros son para pagar prestamos de dinero para comprar la m…" at bounding box center [233, 160] width 119 height 40
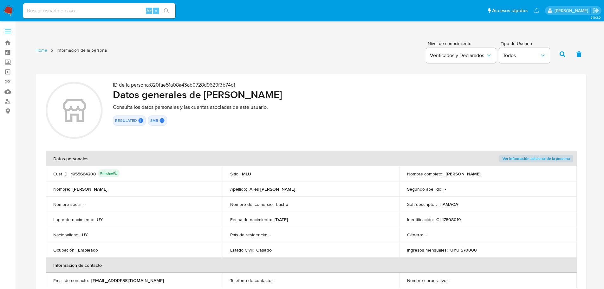
click at [310, 205] on div "Nombre del comercio : Lucho" at bounding box center [311, 204] width 162 height 6
click at [232, 225] on td "Fecha de nacimiento : 14/11/1954" at bounding box center [311, 219] width 177 height 15
click at [311, 214] on td "Fecha de nacimiento : 14/11/1954" at bounding box center [311, 219] width 177 height 15
click at [230, 113] on div "ID de la persona : 820fae51a08a43ab0728d9629f3b74df Datos generales de Mario Gu…" at bounding box center [344, 111] width 463 height 59
click at [236, 127] on div "ID de la persona : 820fae51a08a43ab0728d9629f3b74df Datos generales de Mario Gu…" at bounding box center [344, 111] width 463 height 59
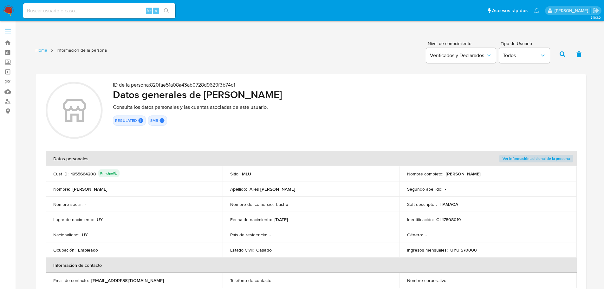
click at [277, 126] on div "ID de la persona : 820fae51a08a43ab0728d9629f3b74df Datos generales de Mario Gu…" at bounding box center [344, 111] width 463 height 59
click at [194, 170] on td "Cust ID : 1955664208 Principal" at bounding box center [134, 173] width 177 height 15
click at [171, 228] on td "Nacionalidad : UY" at bounding box center [134, 234] width 177 height 15
click at [535, 164] on th "Ver información adicional de la persona" at bounding box center [488, 158] width 177 height 15
click at [533, 160] on span "Ver información adicional de la persona" at bounding box center [536, 158] width 67 height 6
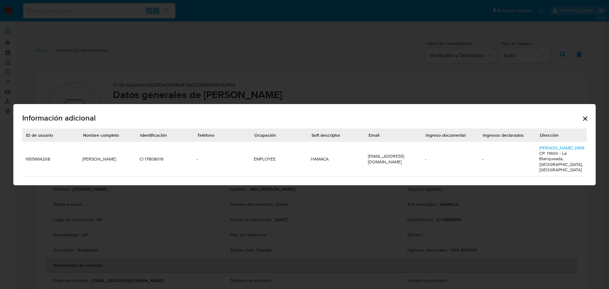
click at [160, 54] on div "Información adicional ID de usuario Nombre completo Identificación Teléfono Ocu…" at bounding box center [304, 144] width 609 height 289
click at [146, 104] on div "Información adicional ID de usuario Nombre completo Identificación Teléfono Ocu…" at bounding box center [304, 144] width 582 height 81
click at [587, 118] on icon "Cerrar" at bounding box center [585, 119] width 8 height 8
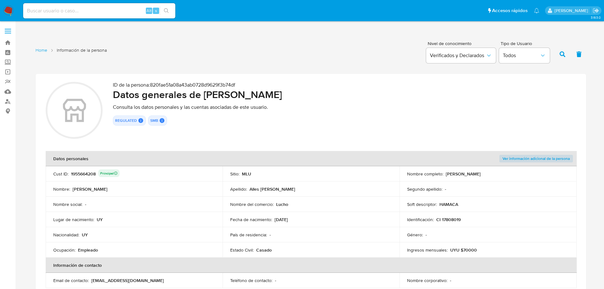
click at [95, 13] on input at bounding box center [99, 11] width 152 height 8
paste input "1208256316"
type input "1208256316"
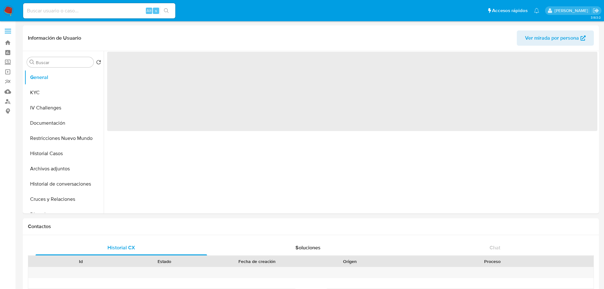
select select "10"
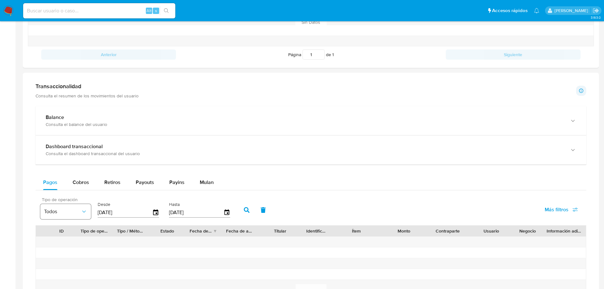
scroll to position [285, 0]
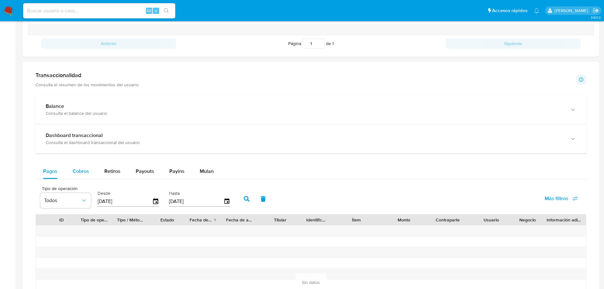
click at [79, 169] on span "Cobros" at bounding box center [81, 170] width 16 height 7
select select "10"
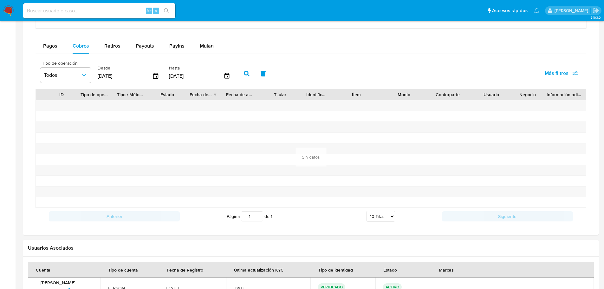
scroll to position [412, 0]
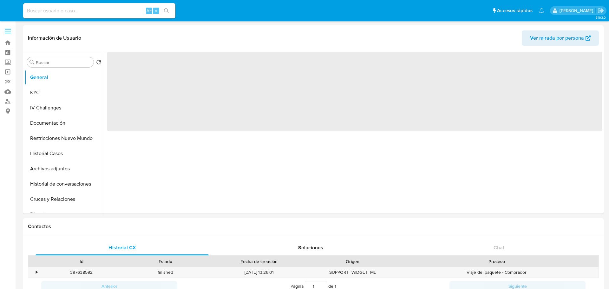
select select "10"
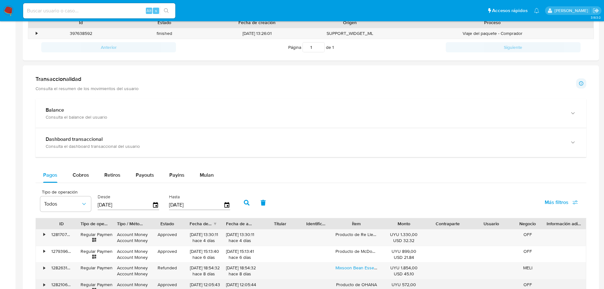
scroll to position [317, 0]
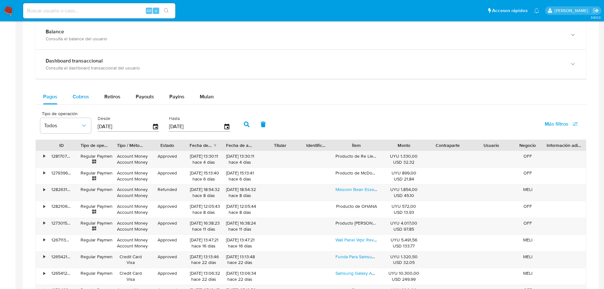
click at [80, 97] on span "Cobros" at bounding box center [81, 96] width 16 height 7
select select "10"
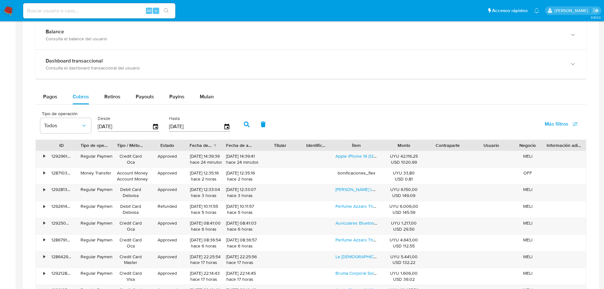
click at [107, 10] on input at bounding box center [99, 11] width 152 height 8
paste input "493646297"
type input "493646297"
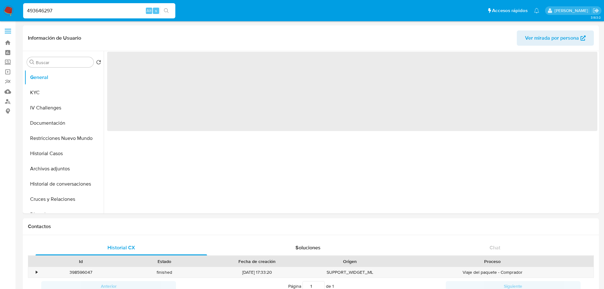
select select "10"
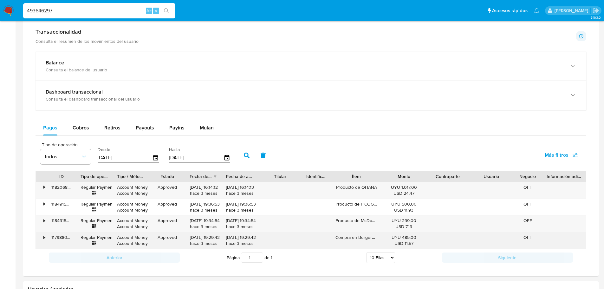
scroll to position [349, 0]
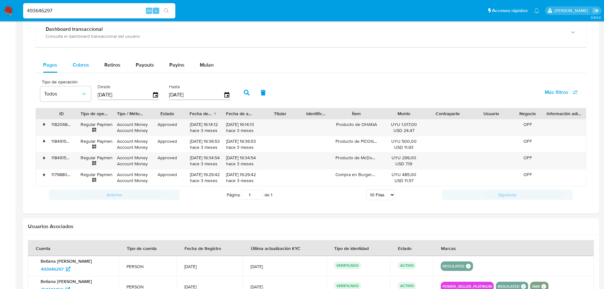
drag, startPoint x: 85, startPoint y: 65, endPoint x: 86, endPoint y: 68, distance: 3.5
click at [85, 65] on span "Cobros" at bounding box center [81, 64] width 16 height 7
select select "10"
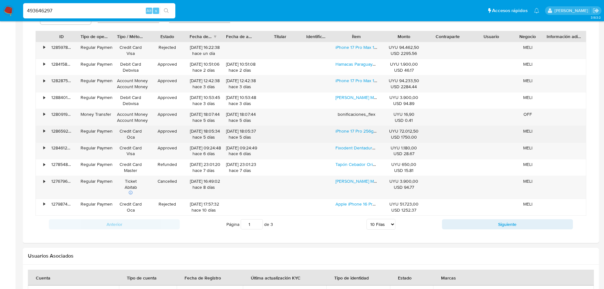
scroll to position [444, 0]
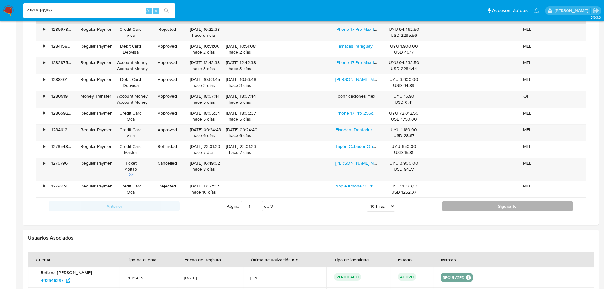
click at [460, 204] on button "Siguiente" at bounding box center [507, 206] width 131 height 10
type input "2"
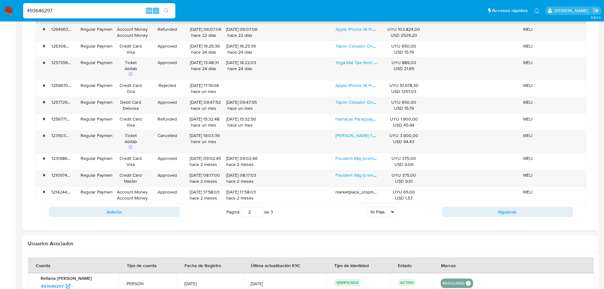
scroll to position [349, 0]
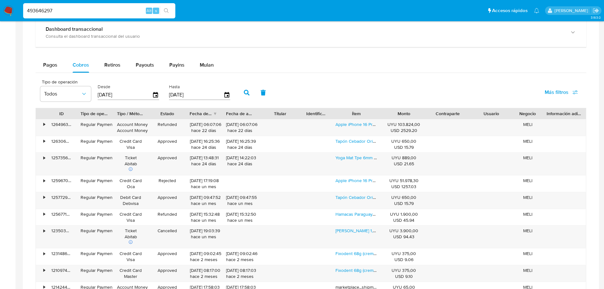
click at [81, 16] on div "493646297 Alt s" at bounding box center [99, 10] width 152 height 15
click at [81, 12] on input "493646297" at bounding box center [99, 11] width 152 height 8
paste input "1541969575"
type input "1541969575"
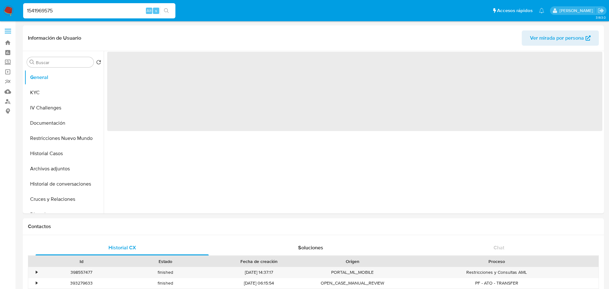
select select "10"
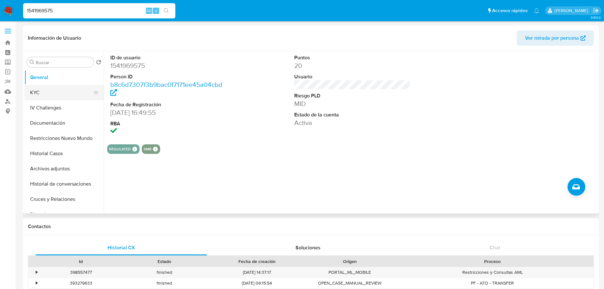
click at [53, 89] on button "KYC" at bounding box center [61, 92] width 74 height 15
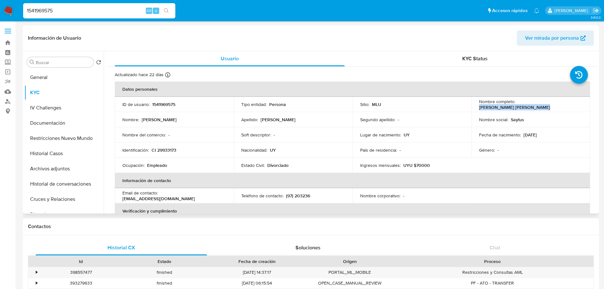
drag, startPoint x: 516, startPoint y: 104, endPoint x: 573, endPoint y: 104, distance: 56.8
click at [573, 104] on div "Nombre completo : Nicolas Andres Lesina Vidal" at bounding box center [531, 104] width 104 height 11
copy p "Nicolas Andres Lesina Vidal"
click at [172, 152] on p "CI 29933173" at bounding box center [164, 150] width 25 height 6
click at [172, 151] on p "CI 29933173" at bounding box center [164, 150] width 25 height 6
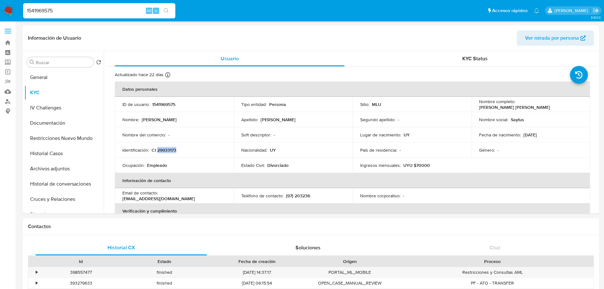
copy p "29933173"
click at [94, 15] on div "1541969575 Alt s" at bounding box center [99, 10] width 152 height 15
click at [95, 10] on input "1541969575" at bounding box center [99, 11] width 152 height 8
paste input "9373527"
type input "1549373527"
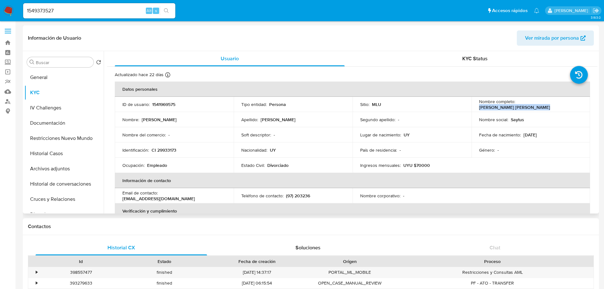
drag, startPoint x: 516, startPoint y: 104, endPoint x: 579, endPoint y: 106, distance: 63.1
click at [579, 106] on div "Nombre completo : Nicolas Andres Lesina Vidal" at bounding box center [531, 104] width 104 height 11
click at [56, 123] on button "Documentación" at bounding box center [61, 122] width 74 height 15
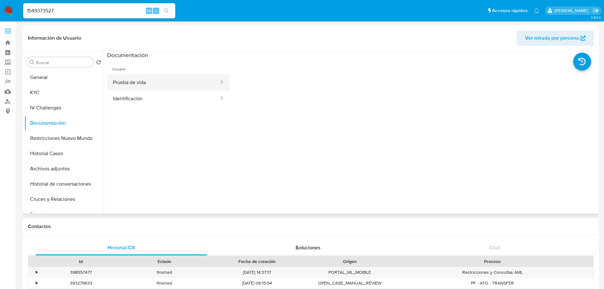
click at [170, 87] on button "Prueba de vida" at bounding box center [163, 82] width 113 height 16
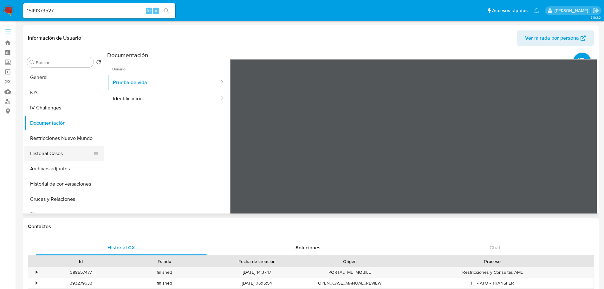
click at [58, 155] on button "Historial Casos" at bounding box center [61, 153] width 74 height 15
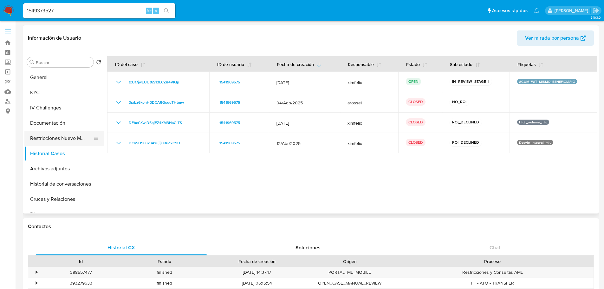
click at [60, 139] on button "Restricciones Nuevo Mundo" at bounding box center [61, 138] width 74 height 15
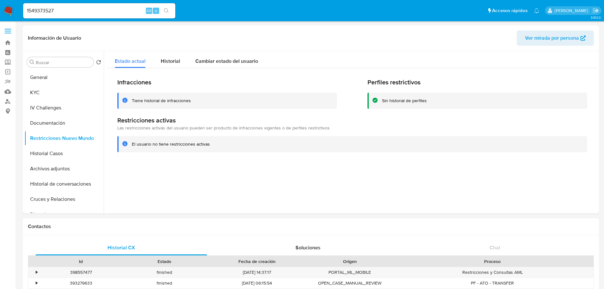
click at [88, 10] on input "1549373527" at bounding box center [99, 11] width 152 height 8
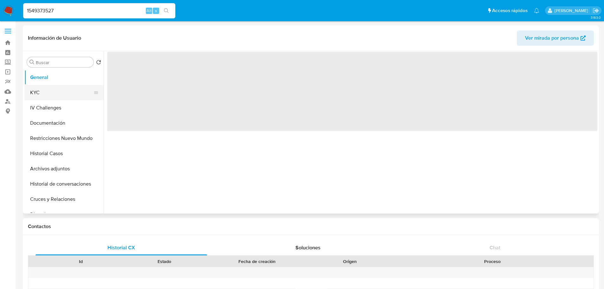
click at [58, 91] on button "KYC" at bounding box center [61, 92] width 74 height 15
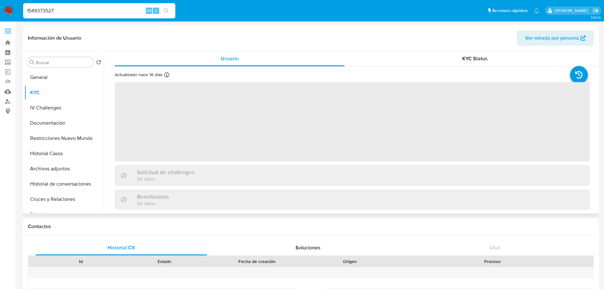
select select "10"
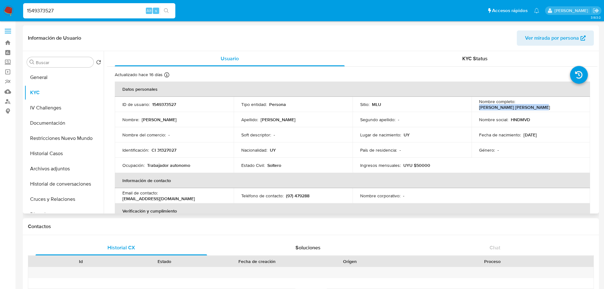
drag, startPoint x: 516, startPoint y: 103, endPoint x: 573, endPoint y: 104, distance: 56.8
click at [573, 104] on div "Nombre completo : Alberto Iglesias Dominguez" at bounding box center [531, 104] width 104 height 11
copy p "Alberto Iglesias Dominguez"
drag, startPoint x: 207, startPoint y: 195, endPoint x: 161, endPoint y: 197, distance: 46.0
click at [160, 197] on div "Email de contacto : tatanotok@gmail.com" at bounding box center [174, 195] width 104 height 11
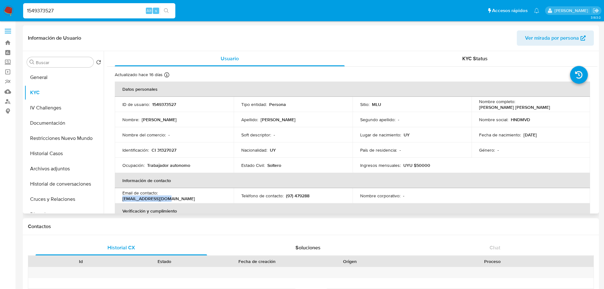
copy p "tatanotok@gmail.com"
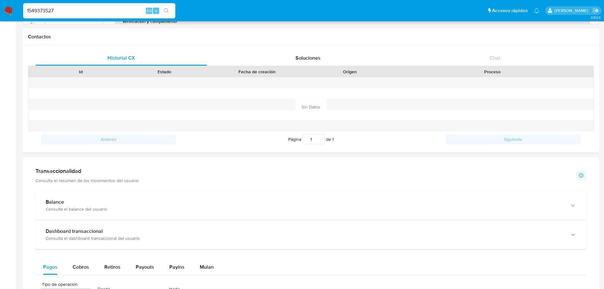
scroll to position [190, 0]
click at [81, 261] on div "Cobros" at bounding box center [81, 266] width 16 height 15
select select "10"
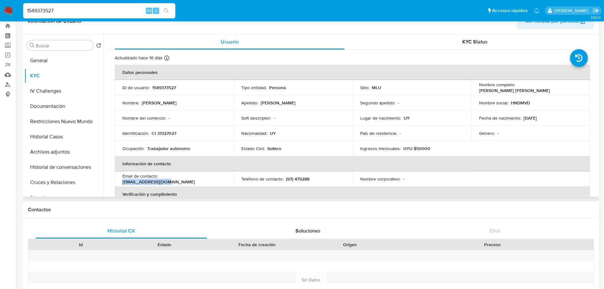
scroll to position [0, 0]
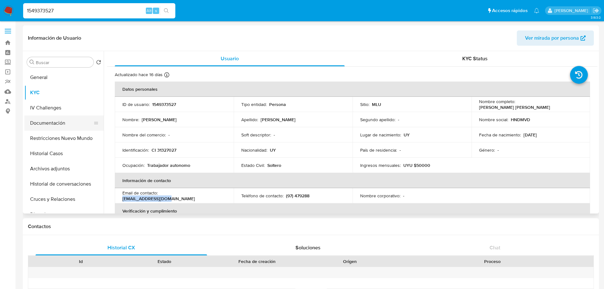
click at [53, 124] on button "Documentación" at bounding box center [61, 122] width 74 height 15
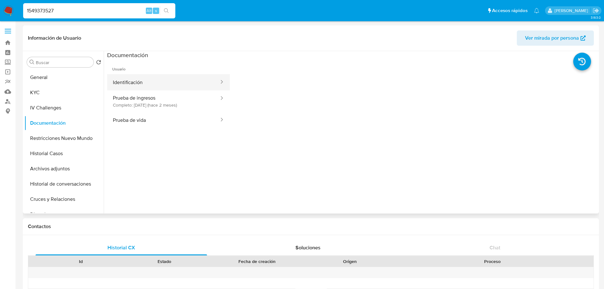
click at [154, 86] on button "Identificación" at bounding box center [163, 82] width 113 height 16
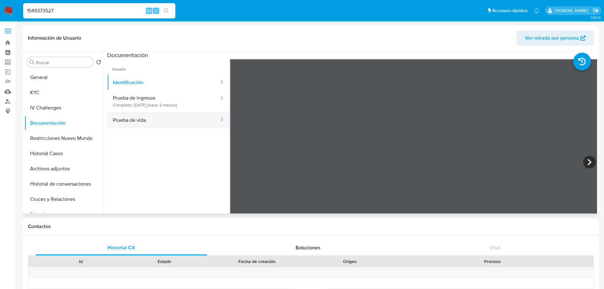
click at [139, 119] on button "Prueba de vida" at bounding box center [163, 120] width 113 height 16
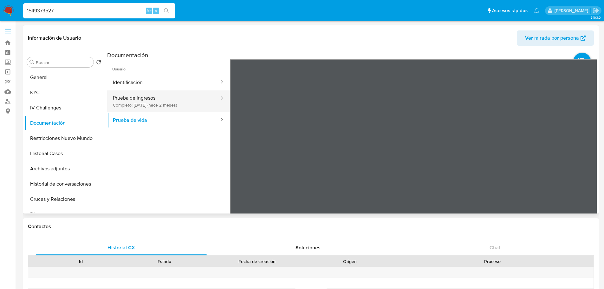
click at [136, 97] on button "Prueba de ingresos Completo: 23/08/2025 (hace 2 meses)" at bounding box center [163, 101] width 113 height 22
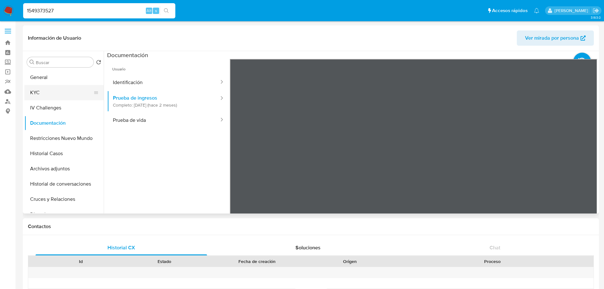
click at [53, 94] on button "KYC" at bounding box center [61, 92] width 74 height 15
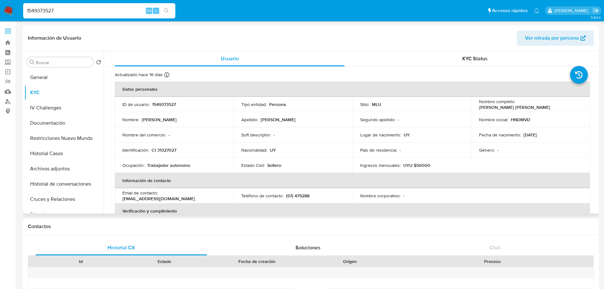
click at [164, 151] on p "CI 31327027" at bounding box center [164, 150] width 25 height 6
copy p "31327027"
click at [214, 153] on td "Identificación : CI 31327027" at bounding box center [174, 149] width 119 height 15
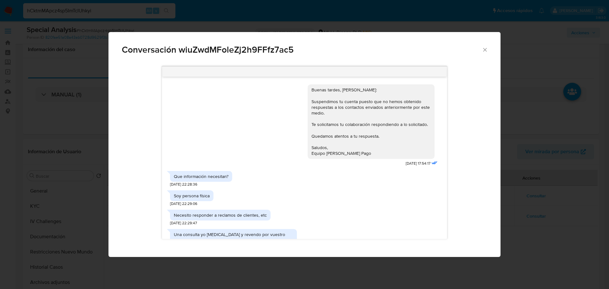
select select "10"
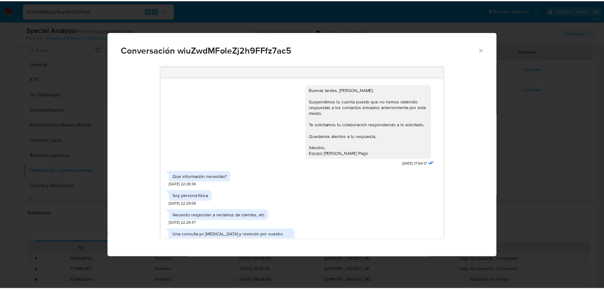
scroll to position [906, 0]
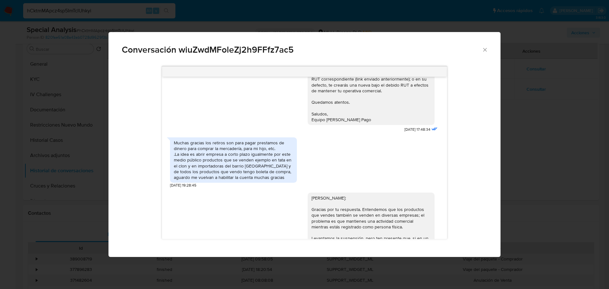
click at [481, 55] on div "Conversación wiuZwdMFoleZj2h9FFfz7ac5" at bounding box center [304, 47] width 392 height 30
click at [482, 52] on icon "Cerrar" at bounding box center [485, 50] width 6 height 6
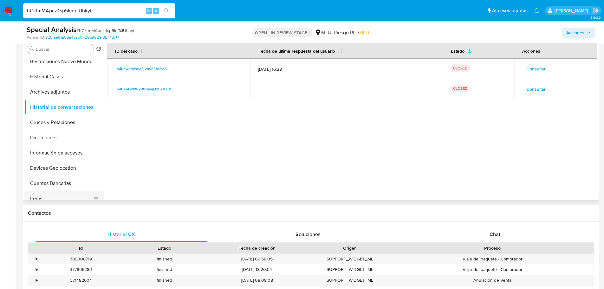
scroll to position [95, 0]
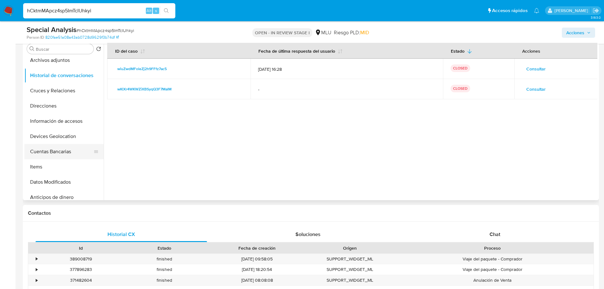
click at [62, 158] on button "Cuentas Bancarias" at bounding box center [61, 151] width 74 height 15
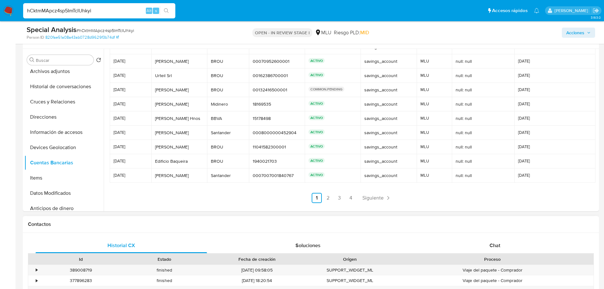
scroll to position [127, 0]
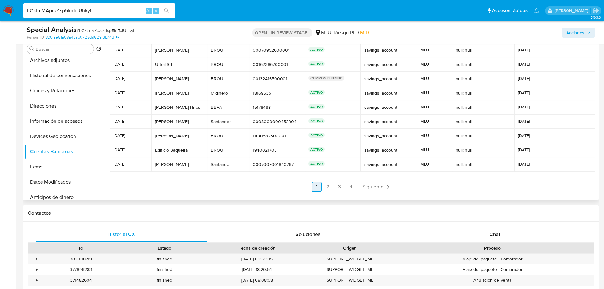
click at [328, 184] on link "2" at bounding box center [328, 187] width 10 height 10
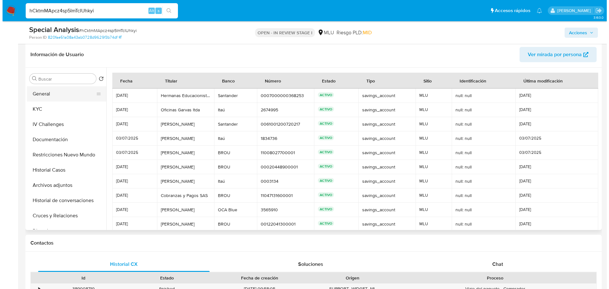
scroll to position [95, 0]
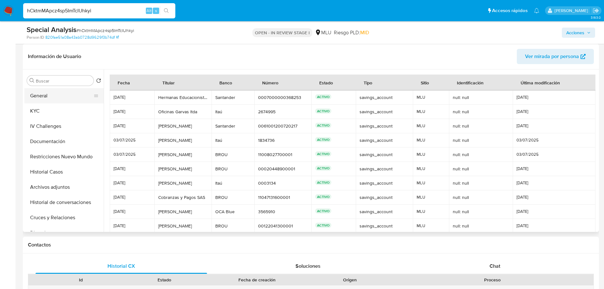
click at [60, 95] on button "General" at bounding box center [61, 95] width 74 height 15
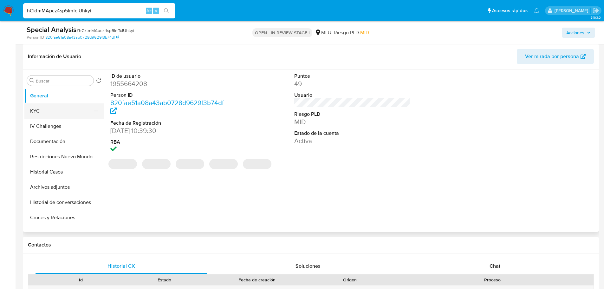
click at [52, 109] on button "KYC" at bounding box center [61, 110] width 74 height 15
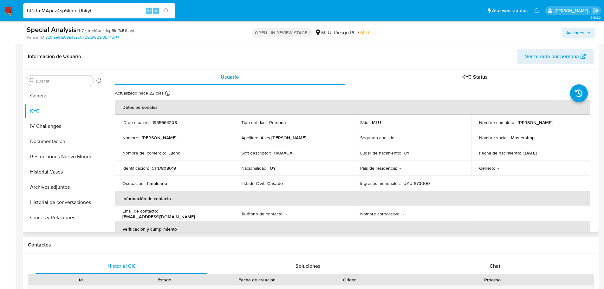
click at [166, 127] on td "ID de usuario : 1955664208" at bounding box center [174, 122] width 119 height 15
click at [166, 126] on td "ID de usuario : 1955664208" at bounding box center [174, 122] width 119 height 15
click at [166, 120] on p "1955664208" at bounding box center [164, 123] width 25 height 6
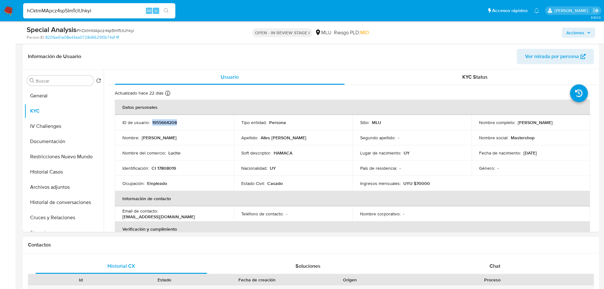
copy p "1955664208"
click at [68, 187] on button "Archivos adjuntos" at bounding box center [61, 186] width 74 height 15
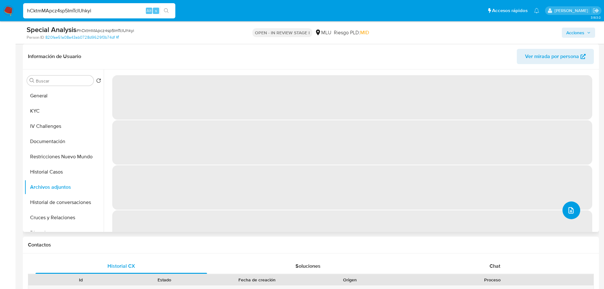
click at [563, 212] on button "upload-file" at bounding box center [572, 210] width 18 height 18
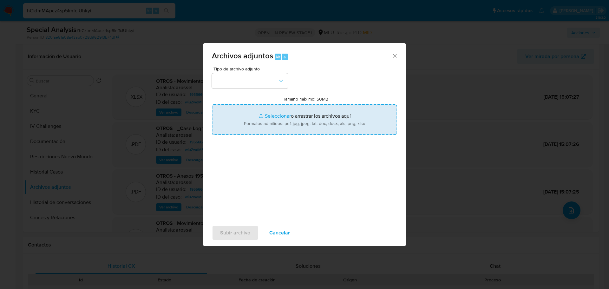
click at [300, 115] on input "Tamaño máximo: 50MB Seleccionar archivos" at bounding box center [304, 119] width 185 height 30
type input "C:\fakepath\Movimientos 1955664208 - 09_10_2025.xlsx"
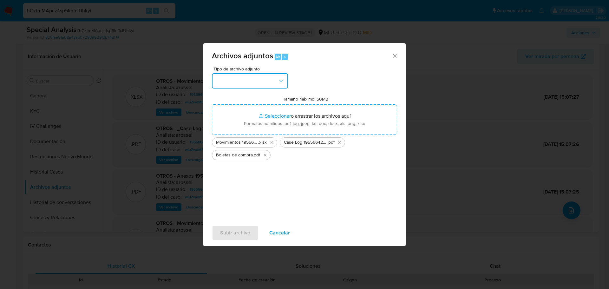
click at [233, 83] on button "button" at bounding box center [250, 80] width 76 height 15
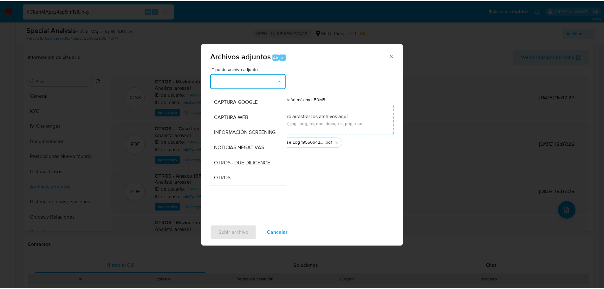
scroll to position [63, 0]
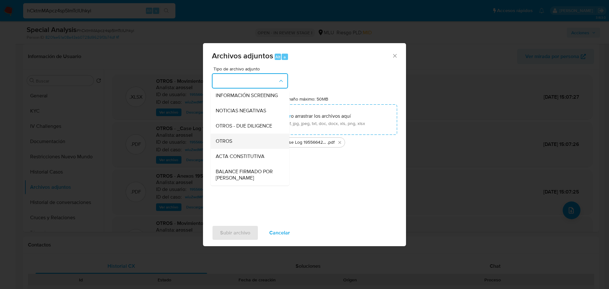
click at [233, 149] on div "OTROS" at bounding box center [248, 141] width 65 height 15
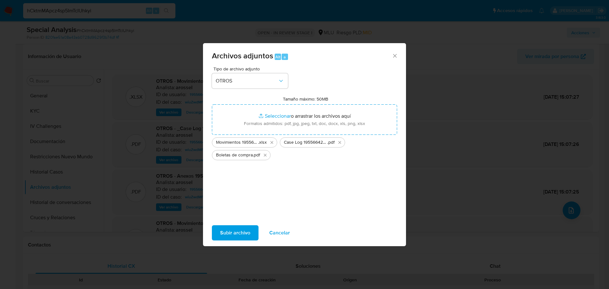
click at [241, 229] on span "Subir archivo" at bounding box center [235, 233] width 30 height 14
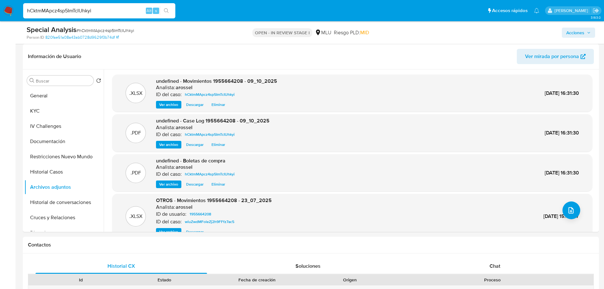
click at [584, 33] on span "Acciones" at bounding box center [575, 33] width 18 height 10
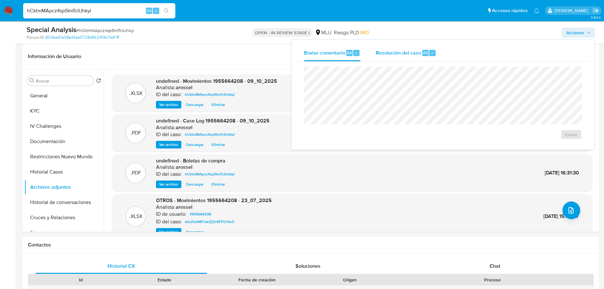
click at [430, 55] on div "r" at bounding box center [432, 53] width 6 height 6
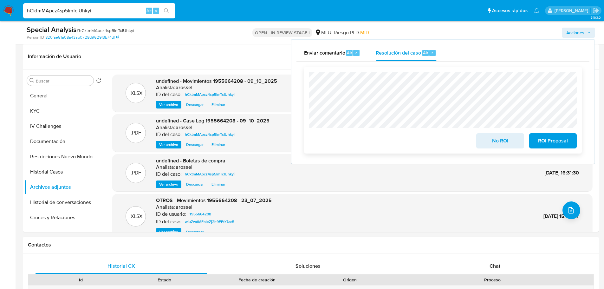
click at [499, 142] on span "No ROI" at bounding box center [500, 141] width 31 height 14
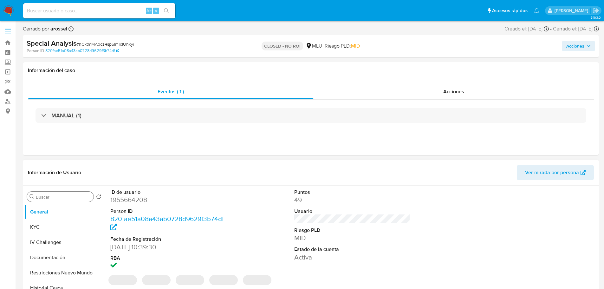
select select "10"
click at [50, 227] on button "KYC" at bounding box center [61, 226] width 74 height 15
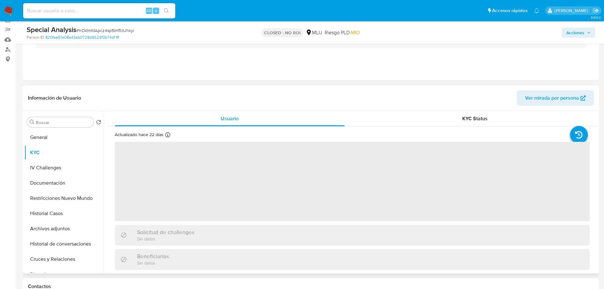
scroll to position [63, 0]
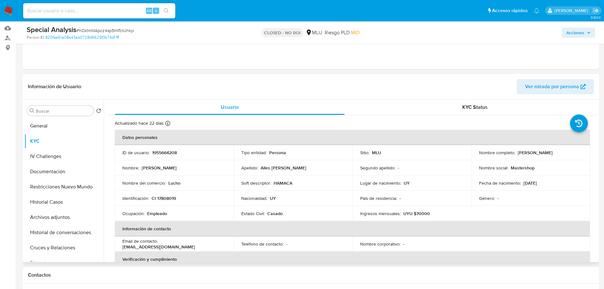
drag, startPoint x: 516, startPoint y: 153, endPoint x: 575, endPoint y: 155, distance: 59.0
click at [575, 155] on div "Nombre completo : [PERSON_NAME]" at bounding box center [531, 153] width 104 height 6
copy p "[PERSON_NAME]"
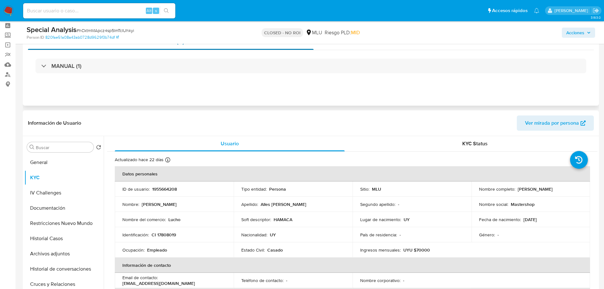
scroll to position [0, 0]
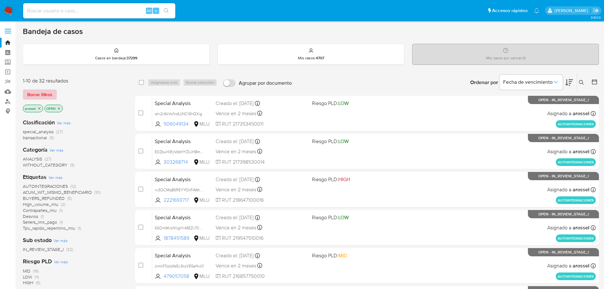
click at [46, 97] on span "Borrar filtros" at bounding box center [39, 94] width 25 height 9
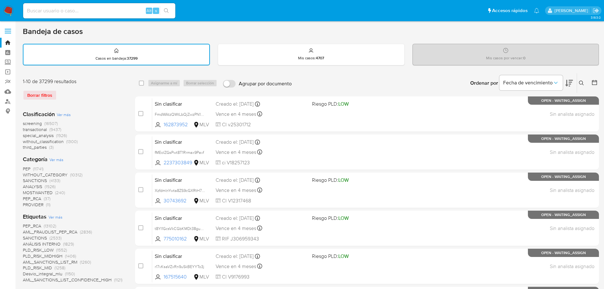
click at [594, 84] on icon at bounding box center [594, 82] width 6 height 6
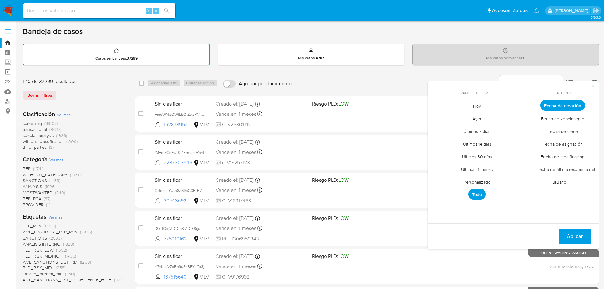
click at [478, 108] on span "Hoy" at bounding box center [476, 105] width 21 height 13
click at [576, 133] on span "Fecha de cierre" at bounding box center [563, 131] width 44 height 13
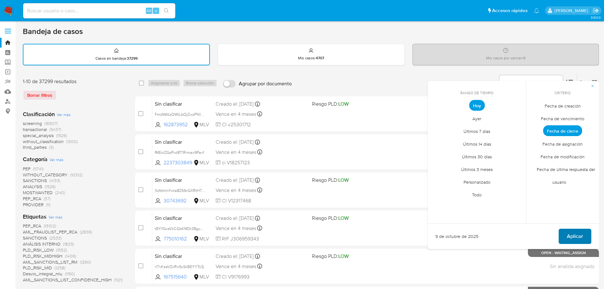
click at [575, 232] on span "Aplicar" at bounding box center [575, 236] width 16 height 14
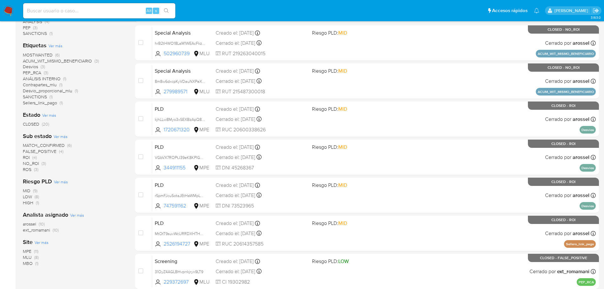
scroll to position [159, 0]
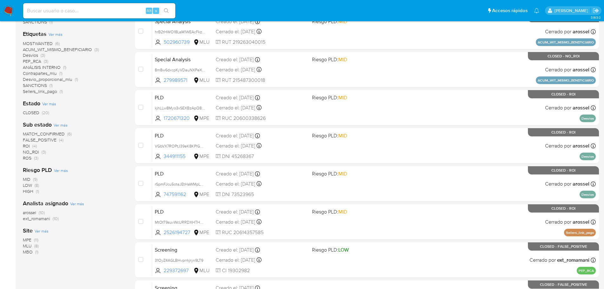
click at [25, 210] on span "arossel" at bounding box center [29, 212] width 13 height 6
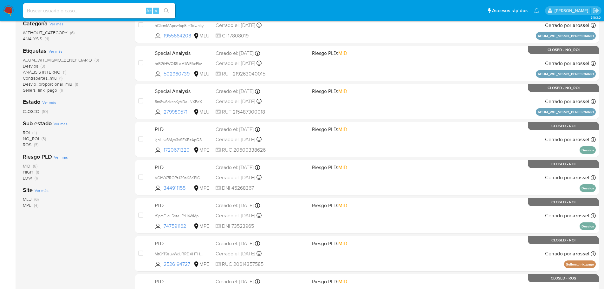
scroll to position [159, 0]
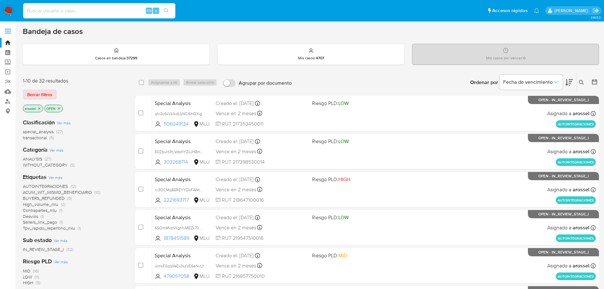
click at [73, 13] on input at bounding box center [99, 11] width 152 height 8
paste input "SfWEDttNjBw4eJ3Da6xjoyCL"
type input "SfWEDttNjBw4eJ3Da6xjoyCL"
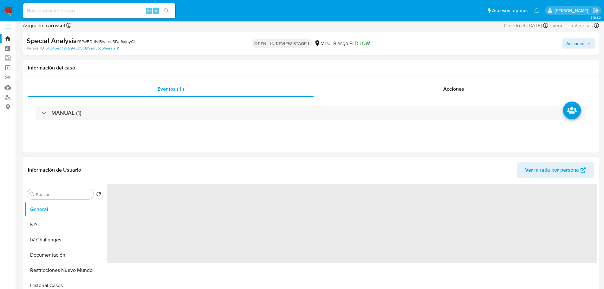
select select "10"
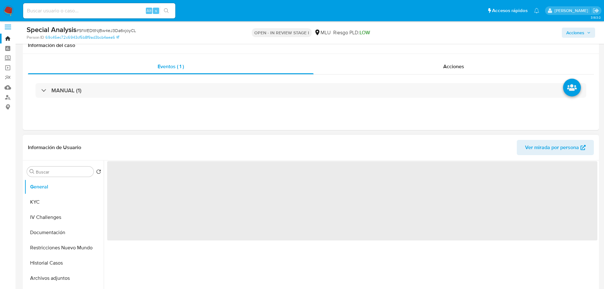
scroll to position [32, 0]
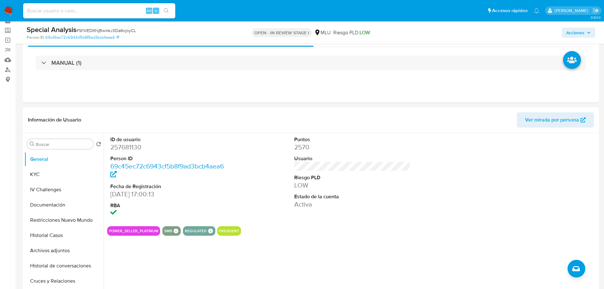
click at [539, 116] on span "Ver mirada por persona" at bounding box center [552, 119] width 54 height 15
click at [59, 237] on button "Historial Casos" at bounding box center [61, 235] width 74 height 15
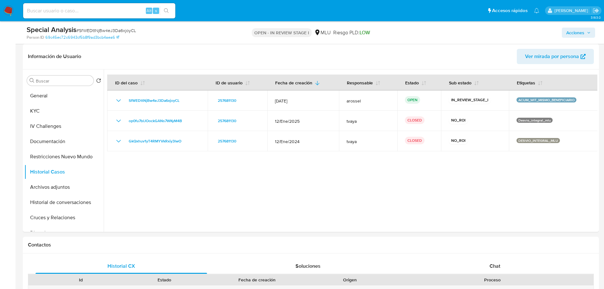
scroll to position [63, 0]
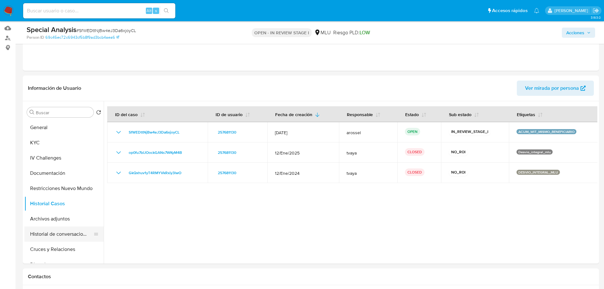
click at [64, 237] on button "Historial de conversaciones" at bounding box center [61, 233] width 74 height 15
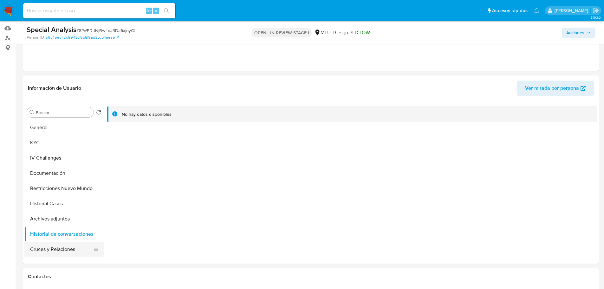
click at [59, 248] on button "Cruces y Relaciones" at bounding box center [61, 249] width 74 height 15
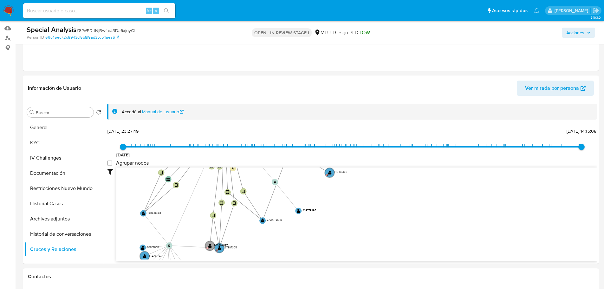
drag, startPoint x: 432, startPoint y: 206, endPoint x: 391, endPoint y: 166, distance: 57.2
click at [391, 166] on div "5/6/2021 5/6/2021, 23:27:49 2/10/2025, 14:15:08 Agrupar nodos Filtros Confianza…" at bounding box center [352, 205] width 490 height 158
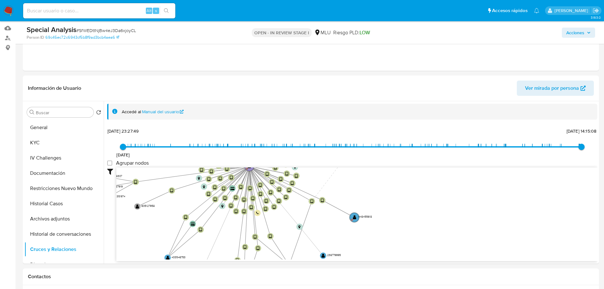
click at [92, 30] on span "# SfWEDttNjBw4eJ3Da6xjoyCL" at bounding box center [106, 30] width 60 height 6
copy span "SfWEDttNjBw4eJ3Da6xjoyCL"
click at [188, 38] on div "Person ID 69c45ec72c6943cf5b8f9ad3bcb4aea6" at bounding box center [121, 38] width 188 height 6
click at [57, 145] on button "KYC" at bounding box center [61, 142] width 74 height 15
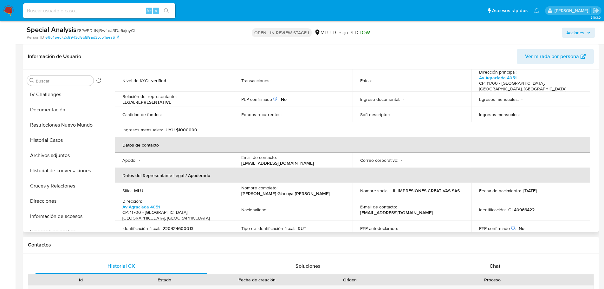
scroll to position [75, 0]
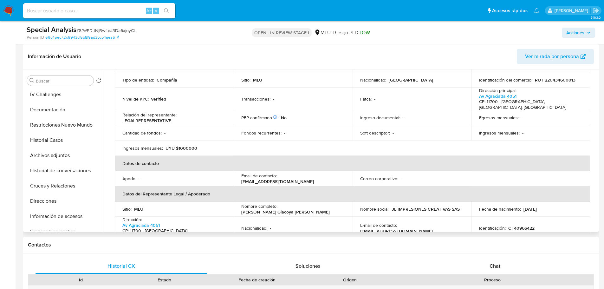
click at [187, 145] on p "UYU $1000000" at bounding box center [182, 148] width 32 height 6
copy p "1000000"
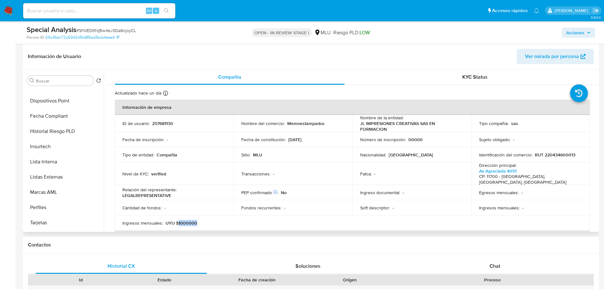
scroll to position [329, 0]
click at [52, 129] on button "Perfiles" at bounding box center [61, 132] width 74 height 15
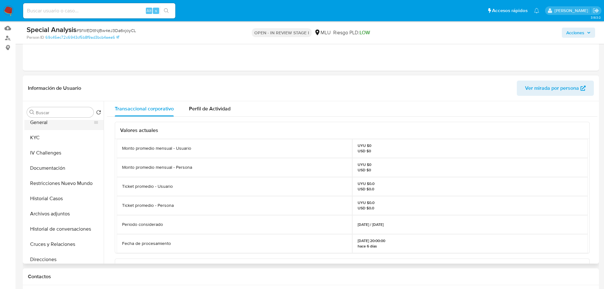
scroll to position [0, 0]
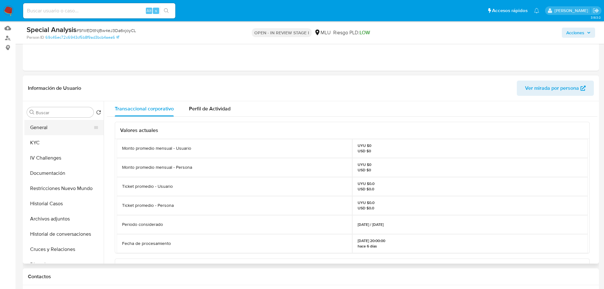
click at [63, 127] on button "General" at bounding box center [61, 127] width 74 height 15
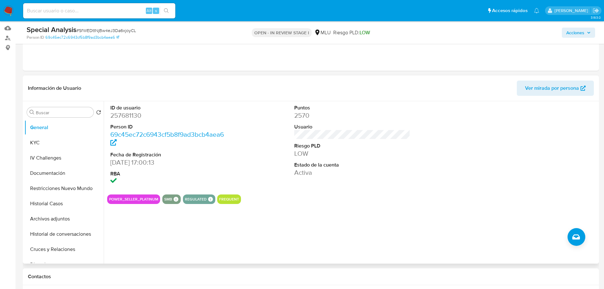
click at [229, 155] on div "ID de usuario 257681130 Person ID 69c45ec72c6943cf5b8f9ad3bcb4aea6 Fecha de Reg…" at bounding box center [352, 145] width 490 height 88
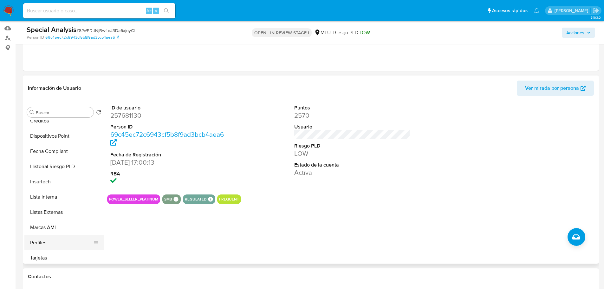
scroll to position [254, 0]
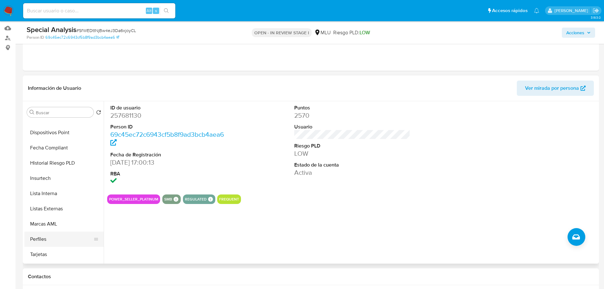
click at [73, 238] on button "Perfiles" at bounding box center [61, 238] width 74 height 15
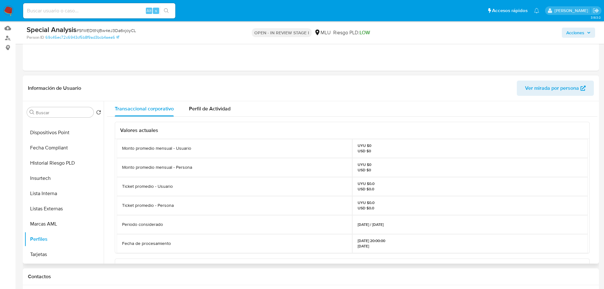
drag, startPoint x: 356, startPoint y: 224, endPoint x: 402, endPoint y: 223, distance: 46.3
click at [402, 223] on div "01/03/2025 / 01/09/2025" at bounding box center [470, 224] width 236 height 19
copy p "01/03/2025 / 01/09/2025"
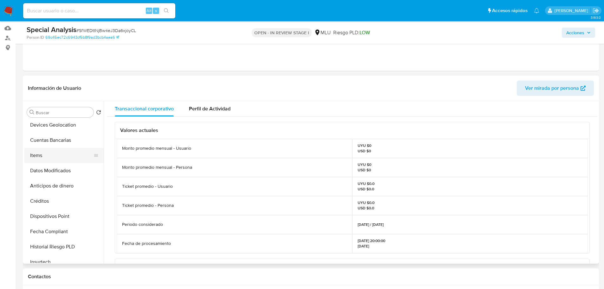
scroll to position [159, 0]
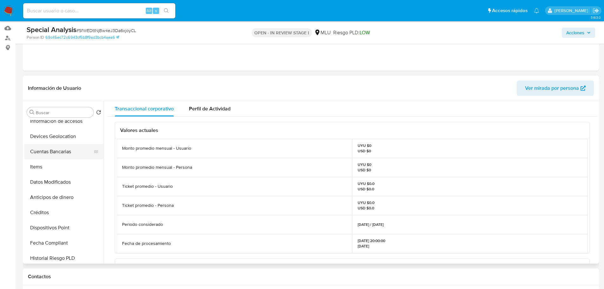
click at [62, 153] on button "Cuentas Bancarias" at bounding box center [61, 151] width 74 height 15
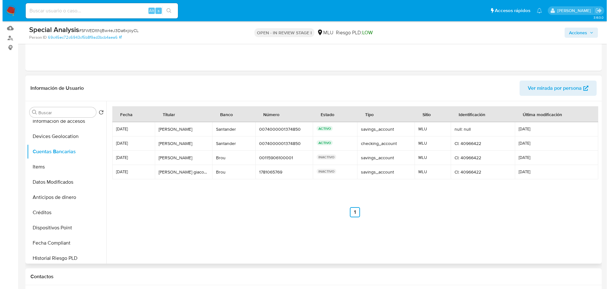
scroll to position [0, 0]
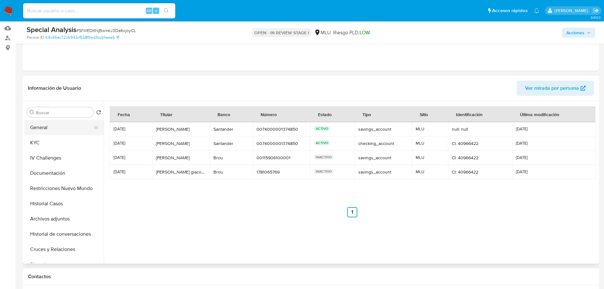
click at [47, 131] on button "General" at bounding box center [61, 127] width 74 height 15
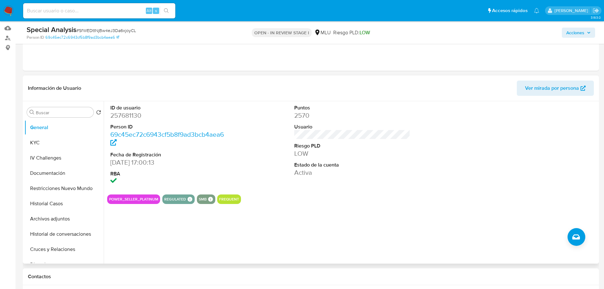
click at [131, 113] on dd "257681130" at bounding box center [168, 115] width 116 height 9
copy dd "257681130"
click at [346, 193] on section "ID de usuario 257681130 Person ID 69c45ec72c6943cf5b8f9ad3bcb4aea6 Fecha de Reg…" at bounding box center [352, 152] width 490 height 103
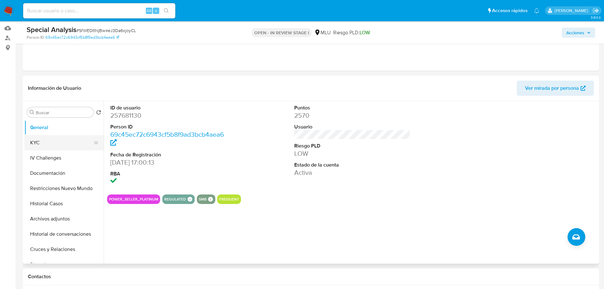
click at [58, 146] on button "KYC" at bounding box center [61, 142] width 74 height 15
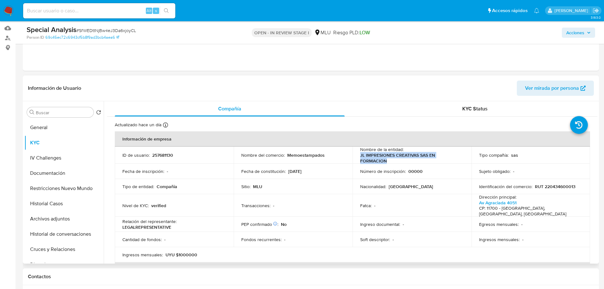
drag, startPoint x: 358, startPoint y: 157, endPoint x: 421, endPoint y: 163, distance: 63.8
click at [421, 163] on td "Nombre de la entidad : JL IMPRESIONES CREATIVAS SAS EN FORMACION" at bounding box center [412, 155] width 119 height 17
copy p "JL IMPRESIONES CREATIVAS SAS EN FORMACION"
click at [220, 191] on td "Tipo de entidad : Compañia" at bounding box center [174, 186] width 119 height 15
click at [49, 168] on button "Documentación" at bounding box center [61, 173] width 74 height 15
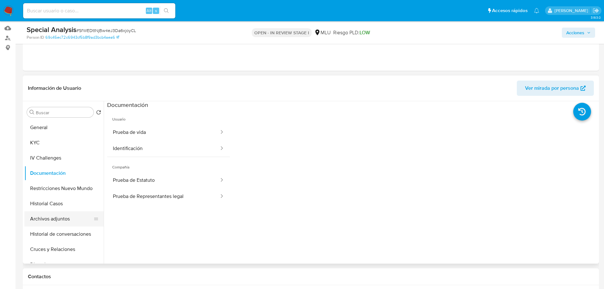
click at [61, 213] on button "Archivos adjuntos" at bounding box center [61, 218] width 74 height 15
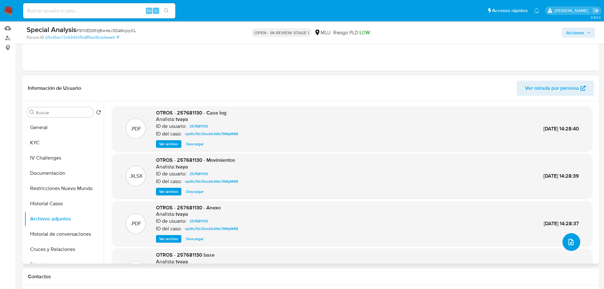
click at [576, 241] on button "upload-file" at bounding box center [572, 242] width 18 height 18
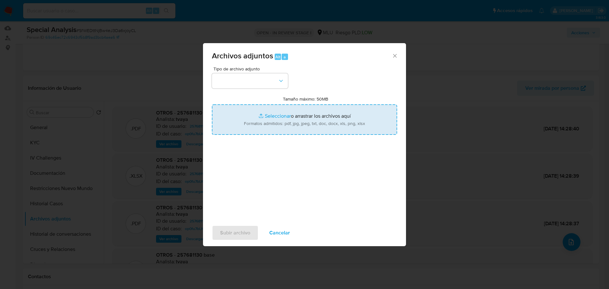
click at [296, 120] on input "Tamaño máximo: 50MB Seleccionar archivos" at bounding box center [304, 119] width 185 height 30
type input "C:\fakepath\Case Log 257681130 - 09_10_2025.docx"
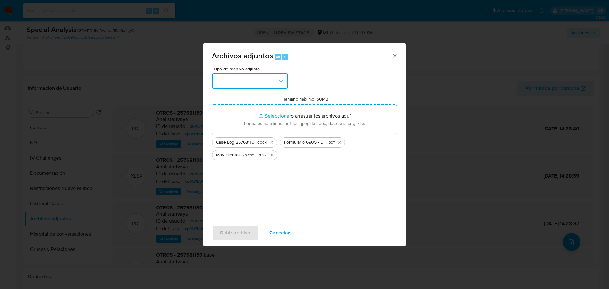
click at [250, 82] on button "button" at bounding box center [250, 80] width 76 height 15
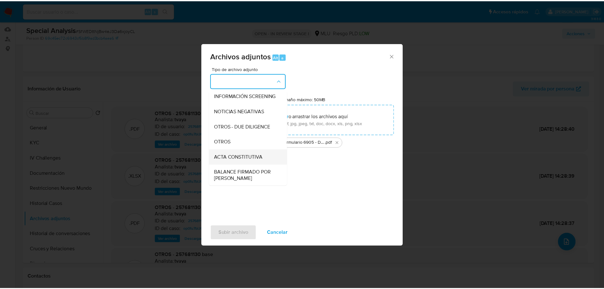
scroll to position [63, 0]
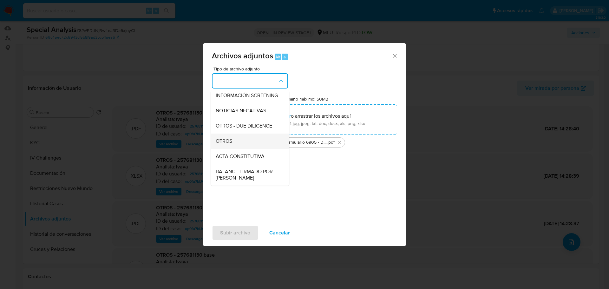
click at [239, 149] on div "OTROS" at bounding box center [248, 141] width 65 height 15
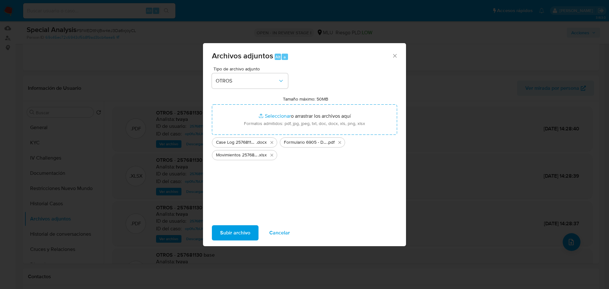
click at [240, 230] on span "Subir archivo" at bounding box center [235, 233] width 30 height 14
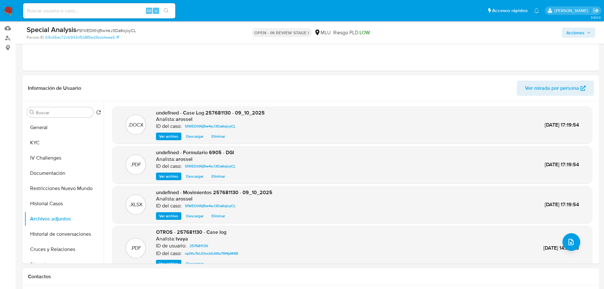
click at [583, 30] on span "Acciones" at bounding box center [575, 33] width 18 height 10
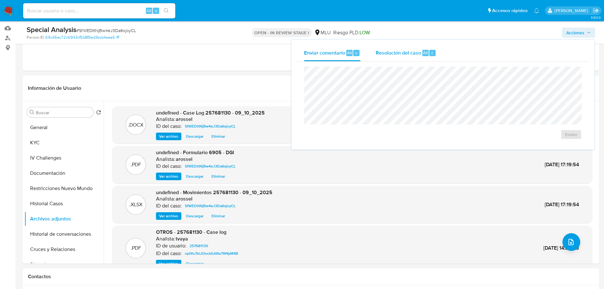
click at [415, 53] on span "Resolución del caso" at bounding box center [398, 52] width 45 height 7
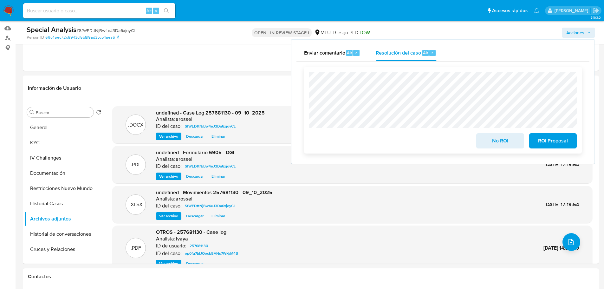
click at [495, 139] on span "No ROI" at bounding box center [500, 141] width 31 height 14
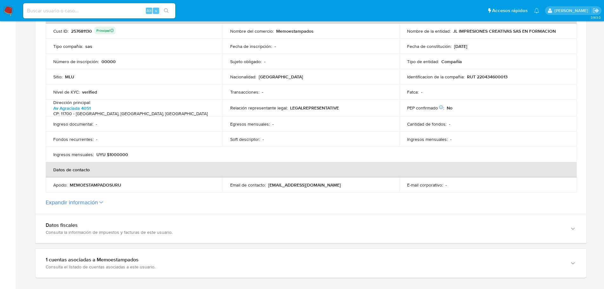
scroll to position [63, 0]
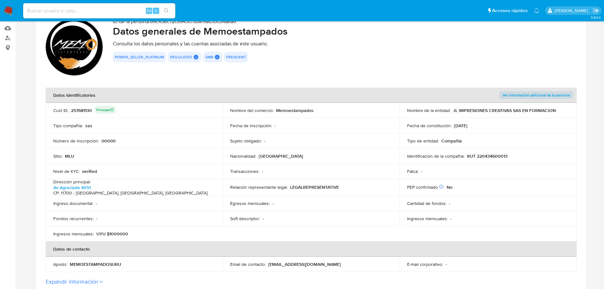
click at [84, 115] on td "Cust ID : 257681130 Principal" at bounding box center [134, 110] width 177 height 15
click at [84, 113] on div "257681130 Principal" at bounding box center [93, 110] width 45 height 9
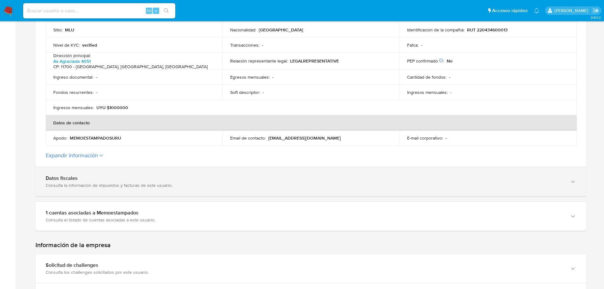
scroll to position [190, 0]
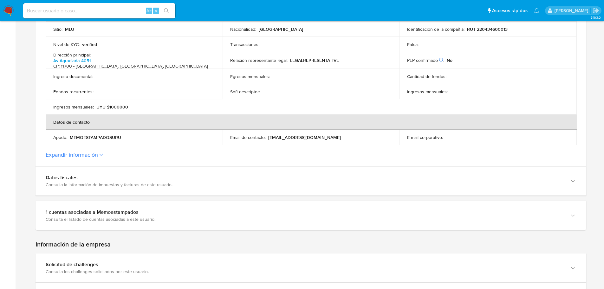
click at [111, 153] on label "Expandir información" at bounding box center [311, 154] width 531 height 7
click at [98, 153] on button "Expandir información" at bounding box center [72, 154] width 52 height 7
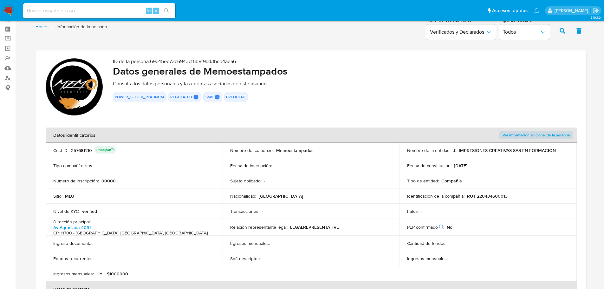
scroll to position [0, 0]
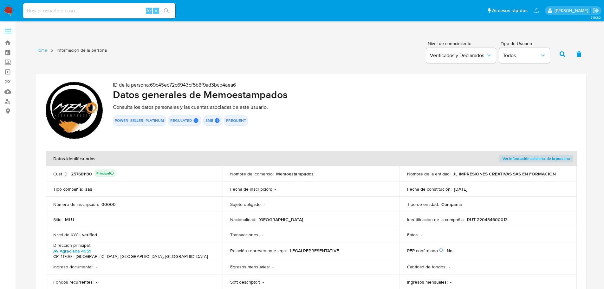
click at [83, 179] on td "Cust ID : 257681130 Principal" at bounding box center [134, 173] width 177 height 15
click at [81, 173] on div "257681130 Principal" at bounding box center [93, 173] width 45 height 9
click at [489, 216] on td "Identificacion de la compañia : RUT 220434600013" at bounding box center [488, 219] width 177 height 15
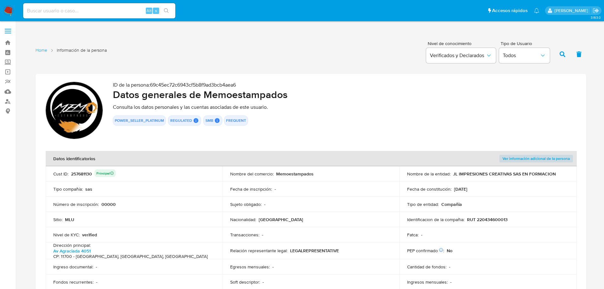
click at [489, 219] on p "RUT 220434600013" at bounding box center [487, 220] width 41 height 6
click at [86, 175] on div "257681130 Principal" at bounding box center [93, 173] width 45 height 9
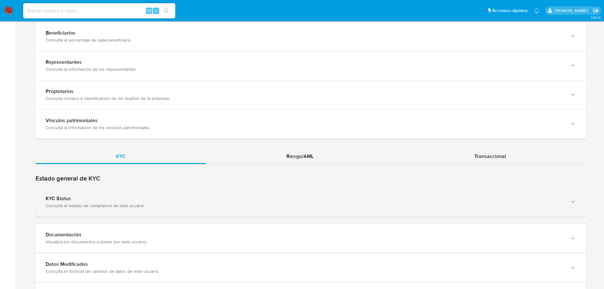
click at [145, 208] on div "KYC Status Consulta el estado de compliance de este usuario." at bounding box center [311, 201] width 551 height 29
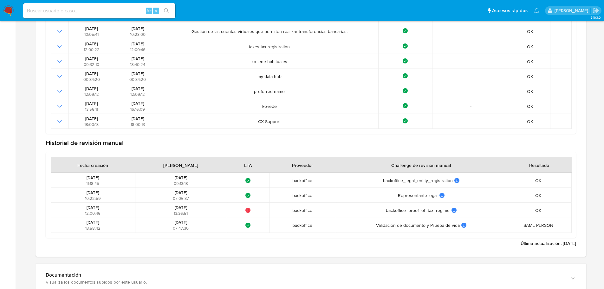
scroll to position [856, 0]
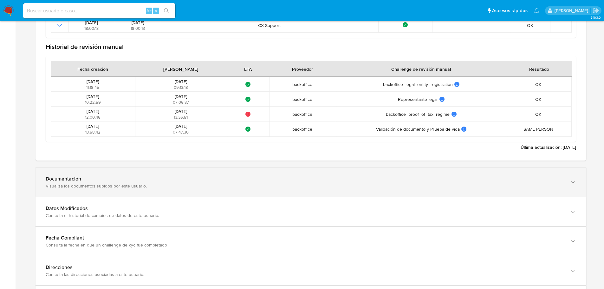
click at [174, 176] on div "Documentación" at bounding box center [305, 179] width 518 height 6
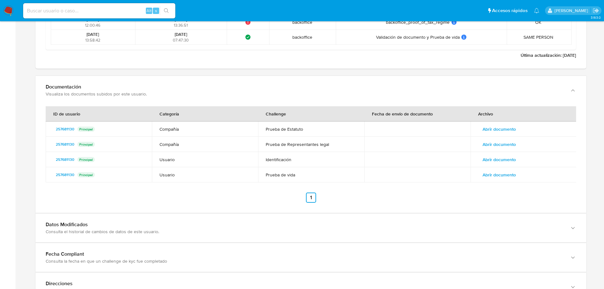
scroll to position [1046, 0]
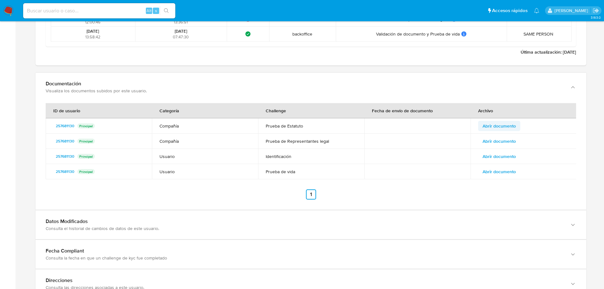
click at [500, 121] on span "Abrir documento" at bounding box center [499, 125] width 33 height 9
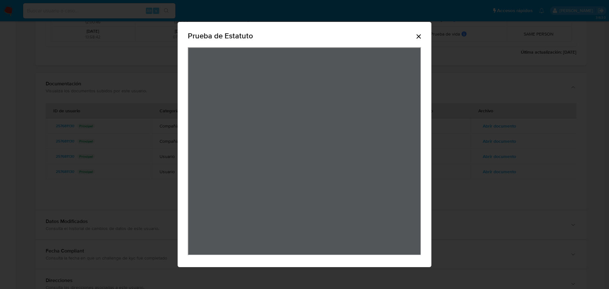
click at [499, 178] on div "Prueba de Estatuto" at bounding box center [304, 144] width 609 height 289
click at [418, 39] on icon "Cerrar" at bounding box center [419, 37] width 8 height 8
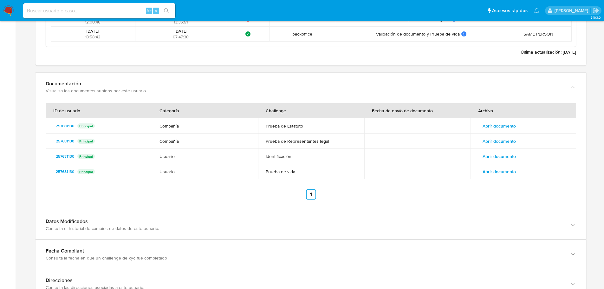
click at [503, 137] on span "Abrir documento" at bounding box center [499, 141] width 33 height 9
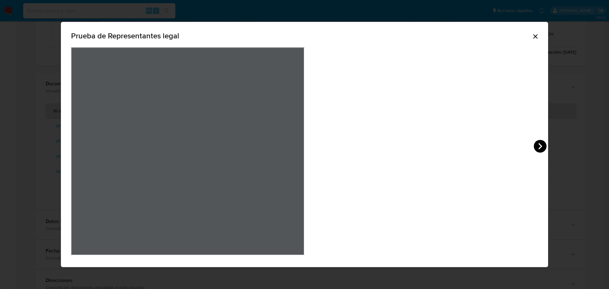
click at [534, 141] on icon "View Document Modal" at bounding box center [540, 146] width 13 height 13
click at [519, 173] on div "Prueba de Representantes legal" at bounding box center [304, 144] width 609 height 289
click at [85, 147] on icon "View Document Modal" at bounding box center [79, 146] width 13 height 13
click at [534, 147] on icon "View Document Modal" at bounding box center [540, 146] width 13 height 13
click at [531, 40] on icon "Cerrar" at bounding box center [535, 37] width 8 height 8
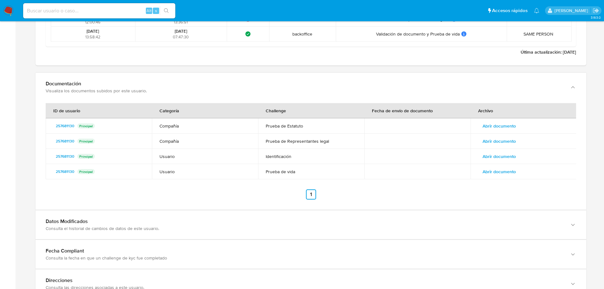
click at [501, 153] on span "Abrir documento" at bounding box center [499, 156] width 33 height 9
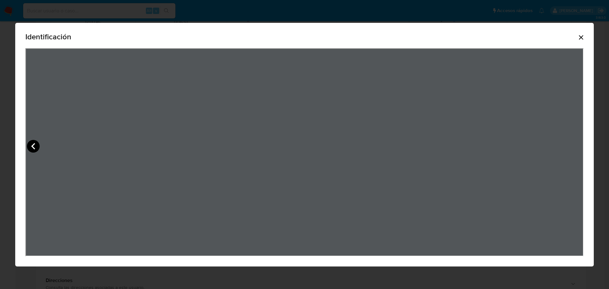
click at [31, 142] on icon "View Document Modal" at bounding box center [33, 146] width 13 height 13
click at [583, 37] on icon "Cerrar" at bounding box center [581, 38] width 8 height 8
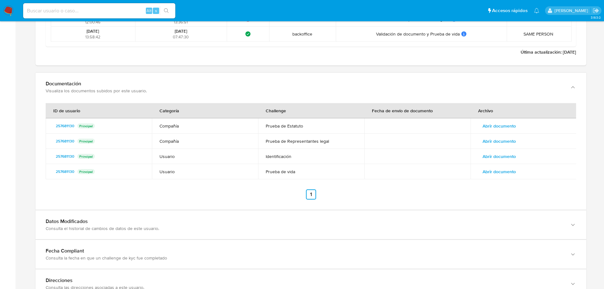
click at [500, 167] on span "Abrir documento" at bounding box center [499, 171] width 33 height 9
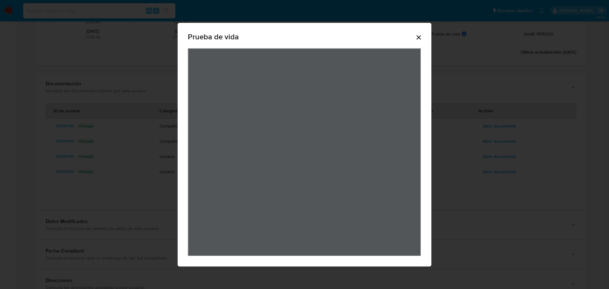
click at [418, 37] on icon "Cerrar" at bounding box center [418, 37] width 4 height 4
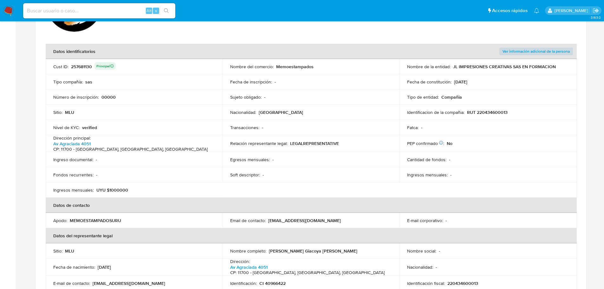
scroll to position [190, 0]
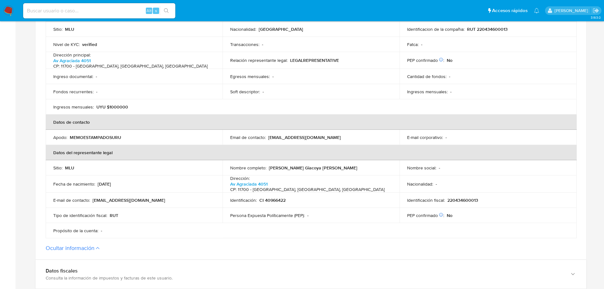
drag, startPoint x: 270, startPoint y: 166, endPoint x: 348, endPoint y: 166, distance: 78.0
click at [348, 166] on div "Nombre completo : Emiliano Sebastian Giacoya Maneiro" at bounding box center [311, 168] width 162 height 6
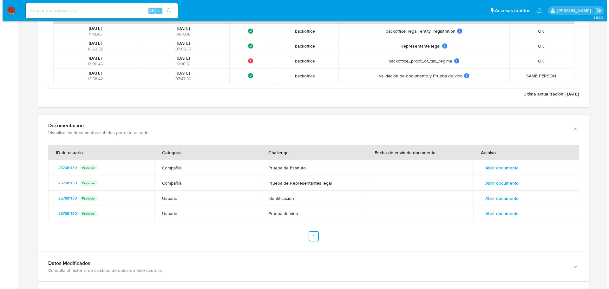
scroll to position [1046, 0]
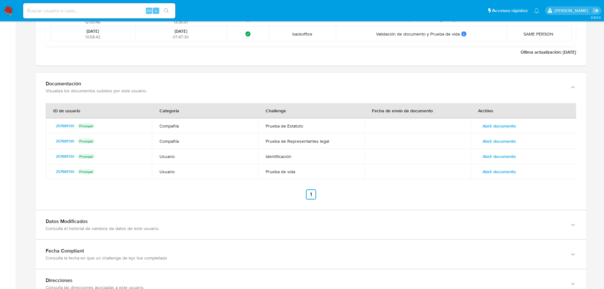
click at [505, 121] on span "Abrir documento" at bounding box center [499, 125] width 33 height 9
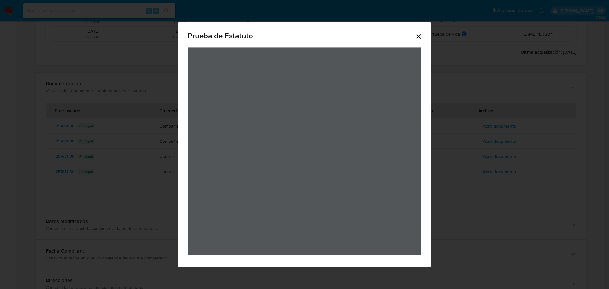
click at [449, 158] on div "Prueba de Estatuto" at bounding box center [304, 144] width 609 height 289
click at [417, 37] on icon "Cerrar" at bounding box center [419, 37] width 8 height 8
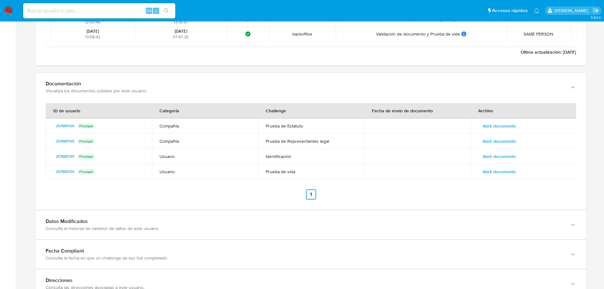
click at [498, 141] on span "Abrir documento" at bounding box center [499, 141] width 33 height 9
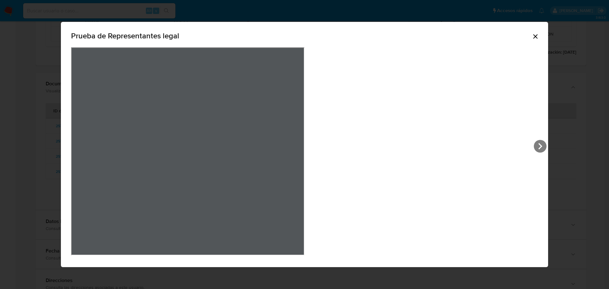
click at [534, 144] on icon "View Document Modal" at bounding box center [540, 146] width 13 height 13
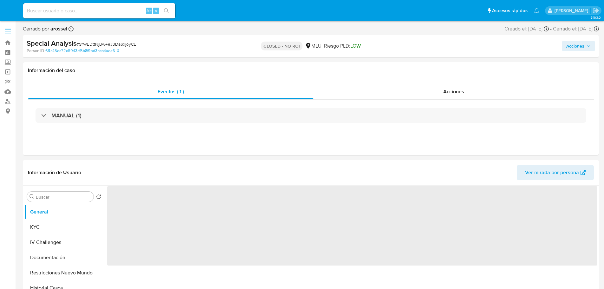
select select "10"
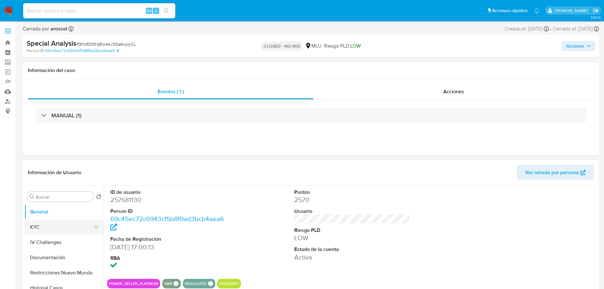
click at [60, 229] on button "KYC" at bounding box center [61, 226] width 74 height 15
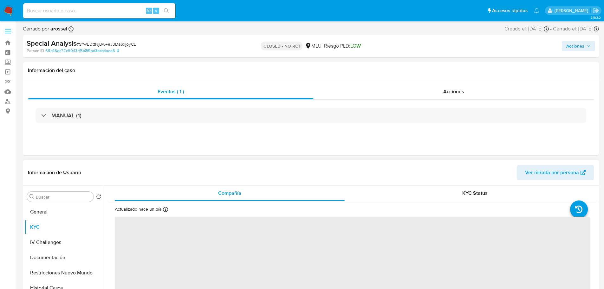
scroll to position [32, 0]
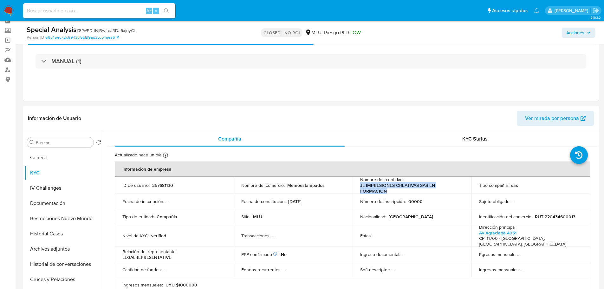
drag, startPoint x: 359, startPoint y: 187, endPoint x: 387, endPoint y: 192, distance: 28.3
click at [387, 192] on p "JL IMPRESIONES CREATIVAS SAS EN FORMACION" at bounding box center [410, 187] width 101 height 11
copy p "JL IMPRESIONES CREATIVAS SAS EN FORMACION"
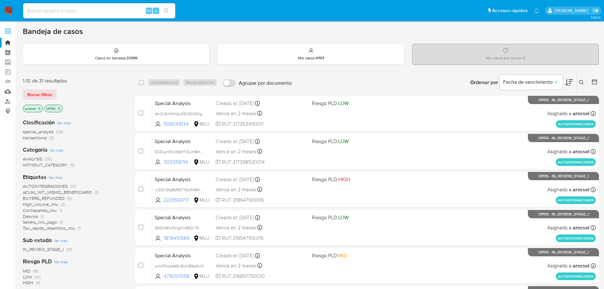
click at [92, 9] on input at bounding box center [99, 11] width 152 height 8
paste input "SD46tJ6AC7MwPaPydESIiP9E"
type input "SD46tJ6AC7MwPaPydESIiP9E"
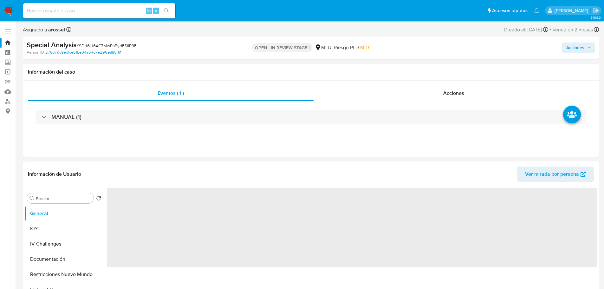
select select "10"
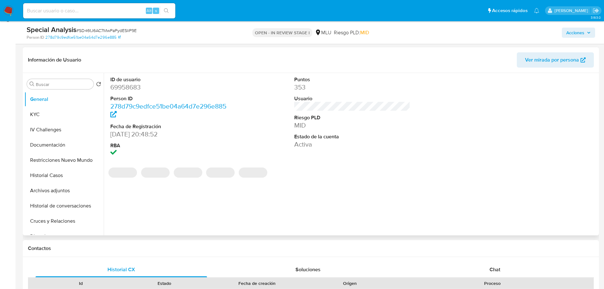
scroll to position [95, 0]
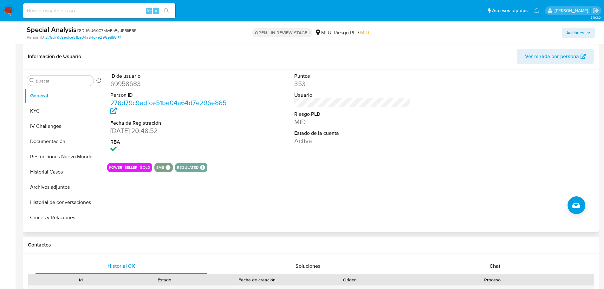
click at [555, 56] on span "Ver mirada por persona" at bounding box center [552, 56] width 54 height 15
click at [57, 168] on button "Historial Casos" at bounding box center [61, 171] width 74 height 15
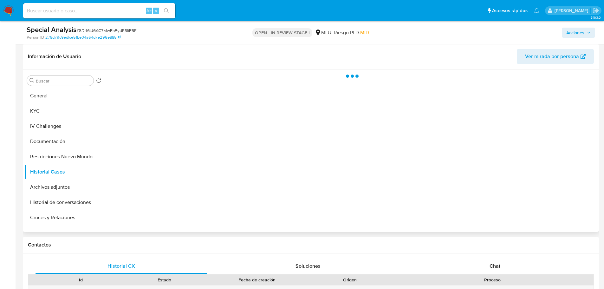
scroll to position [63, 0]
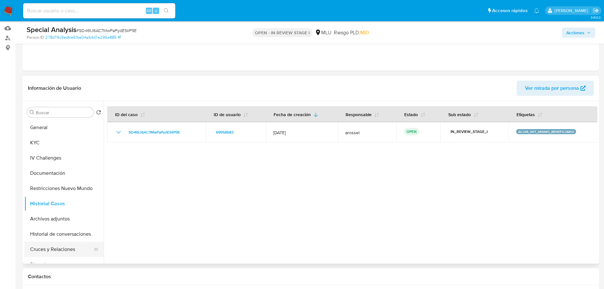
click at [63, 251] on button "Cruces y Relaciones" at bounding box center [61, 249] width 74 height 15
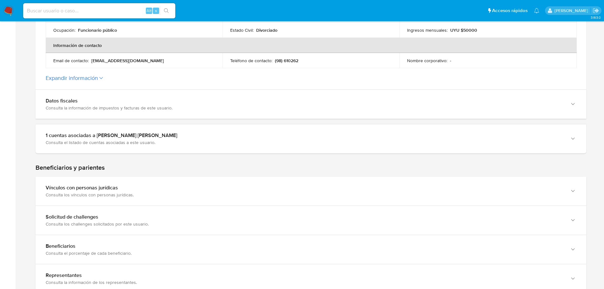
scroll to position [222, 0]
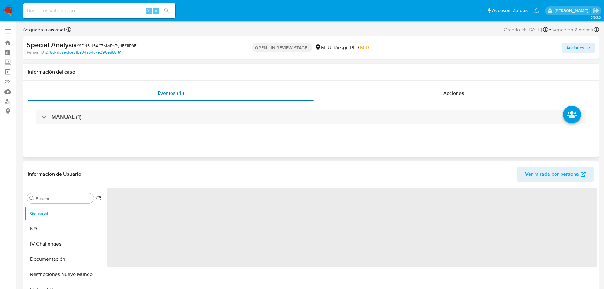
select select "10"
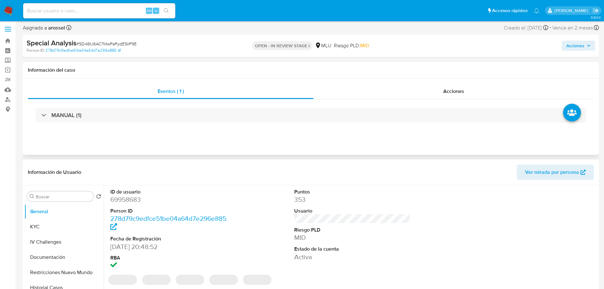
scroll to position [63, 0]
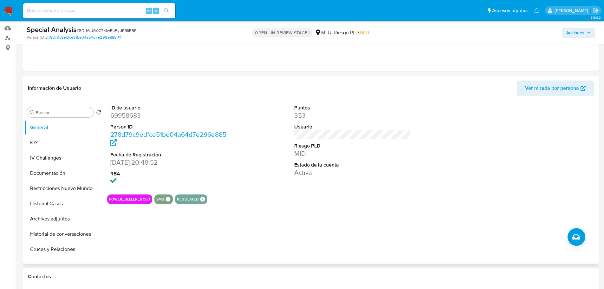
click at [271, 192] on section "ID de usuario 69958683 Person ID 278d79c9edfce51be04a64d7e296e885 Fecha de Regi…" at bounding box center [352, 152] width 490 height 103
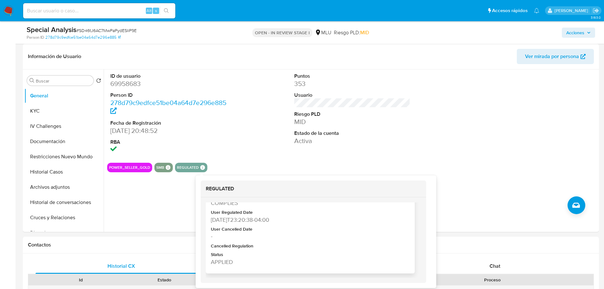
scroll to position [260, 0]
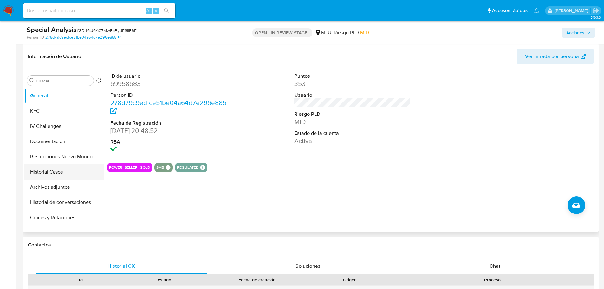
click at [49, 168] on button "Historial Casos" at bounding box center [61, 171] width 74 height 15
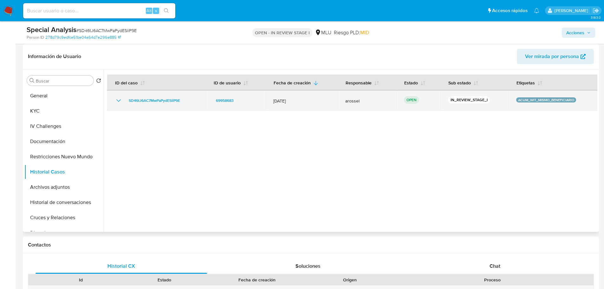
click at [119, 100] on icon "Mostrar/Ocultar" at bounding box center [119, 101] width 8 height 8
drag, startPoint x: 119, startPoint y: 100, endPoint x: 116, endPoint y: 102, distance: 4.0
click at [119, 100] on icon "Mostrar/Ocultar" at bounding box center [119, 101] width 8 height 8
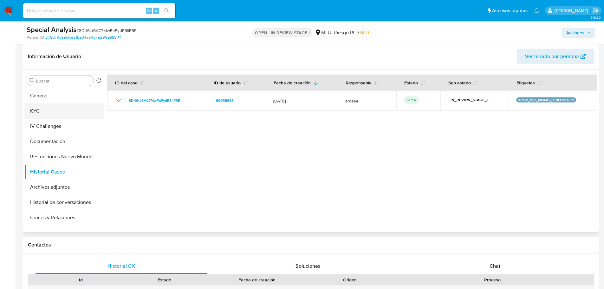
click at [57, 115] on button "KYC" at bounding box center [61, 110] width 74 height 15
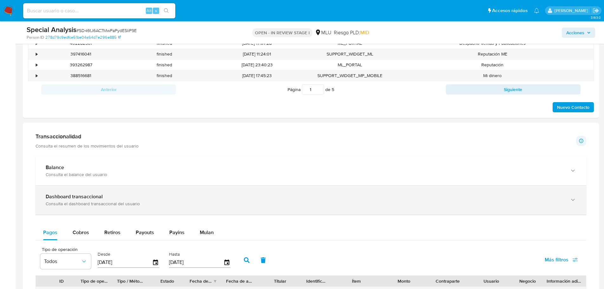
scroll to position [381, 0]
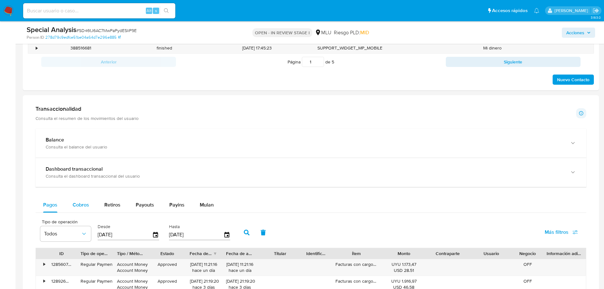
click at [87, 206] on span "Cobros" at bounding box center [81, 204] width 16 height 7
select select "10"
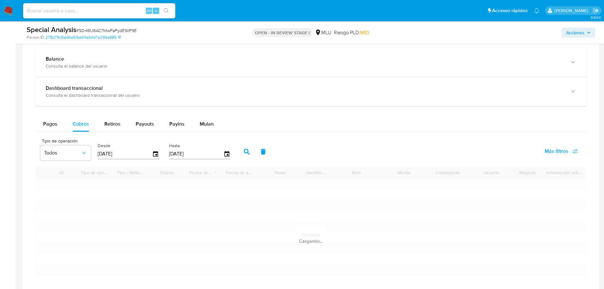
scroll to position [539, 0]
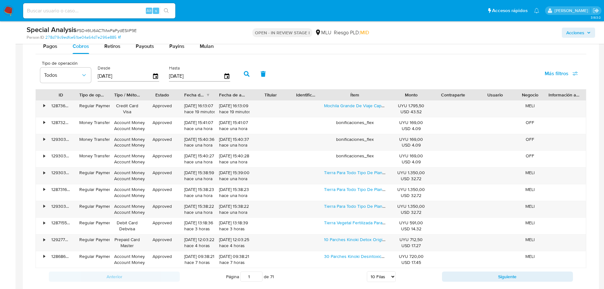
drag, startPoint x: 384, startPoint y: 94, endPoint x: 405, endPoint y: 95, distance: 20.3
click at [405, 95] on div "ID Tipo de operación Tipo / Método Estado Fecha de creación Fecha de aprobación…" at bounding box center [311, 94] width 550 height 11
click at [406, 96] on div "Monto" at bounding box center [411, 95] width 33 height 6
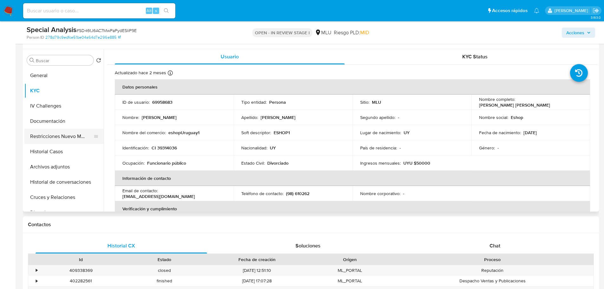
scroll to position [63, 0]
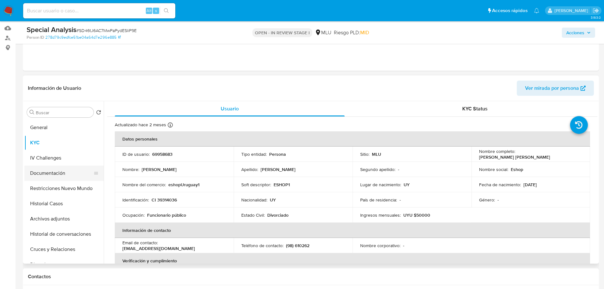
click at [58, 178] on button "Documentación" at bounding box center [61, 173] width 74 height 15
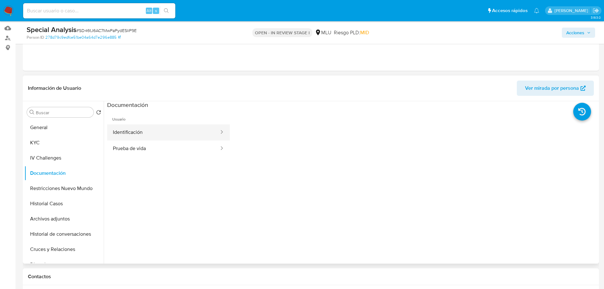
click at [161, 125] on button "Identificación" at bounding box center [163, 132] width 113 height 16
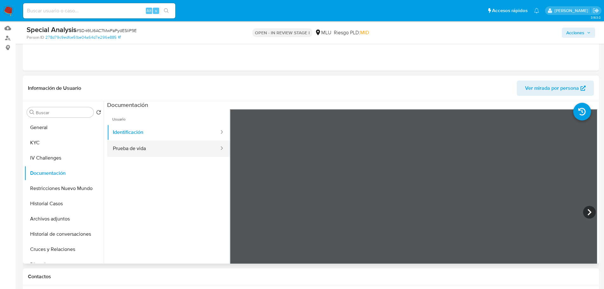
click at [173, 152] on button "Prueba de vida" at bounding box center [163, 148] width 113 height 16
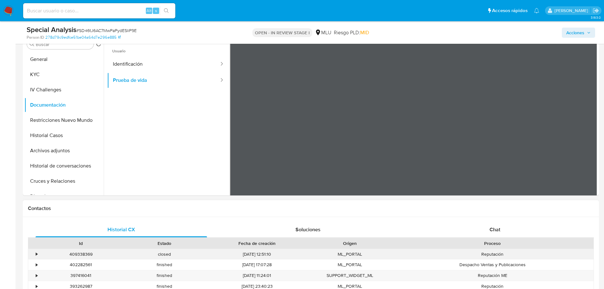
scroll to position [127, 0]
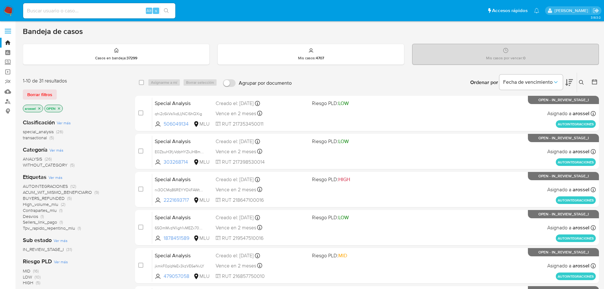
click at [574, 82] on div "Ordenar por Fecha de vencimiento" at bounding box center [521, 83] width 112 height 20
click at [572, 82] on icon at bounding box center [569, 83] width 8 height 8
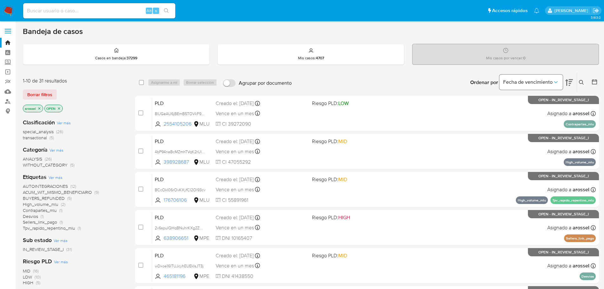
click at [544, 82] on span "Fecha de vencimiento" at bounding box center [527, 82] width 49 height 6
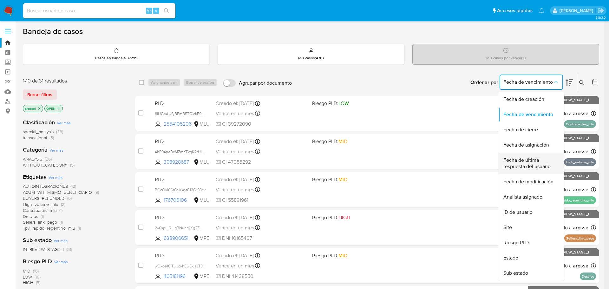
click at [525, 166] on span "Fecha de última respuesta del usuario" at bounding box center [529, 163] width 52 height 13
